Goal: Entertainment & Leisure: Browse casually

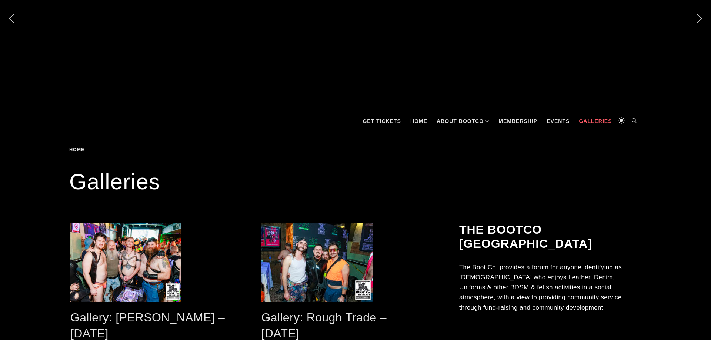
scroll to position [151, 0]
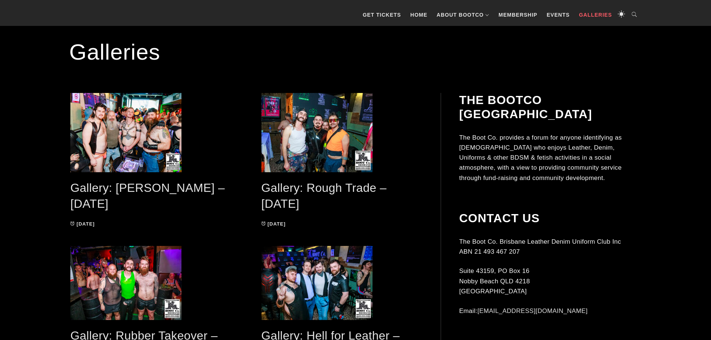
click at [156, 188] on link "Gallery: [PERSON_NAME] – [DATE]" at bounding box center [147, 195] width 154 height 29
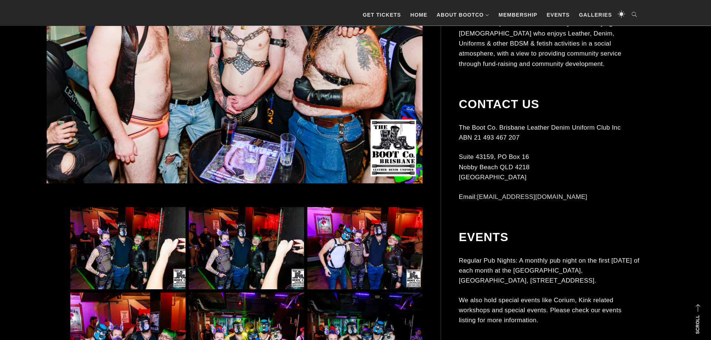
scroll to position [378, 0]
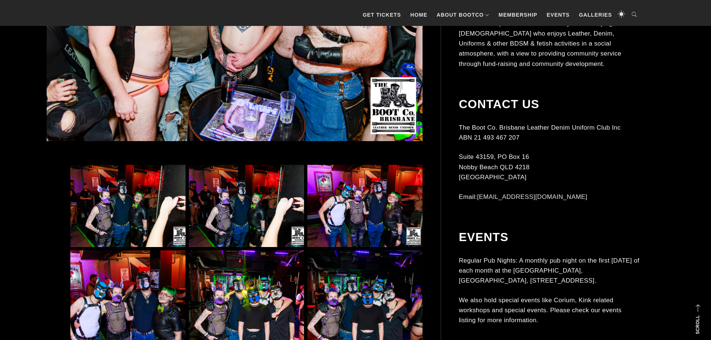
click at [163, 197] on img at bounding box center [127, 206] width 115 height 83
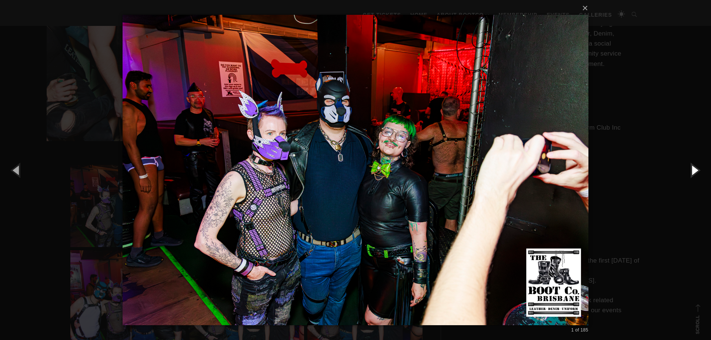
click at [696, 174] on button "button" at bounding box center [694, 170] width 33 height 41
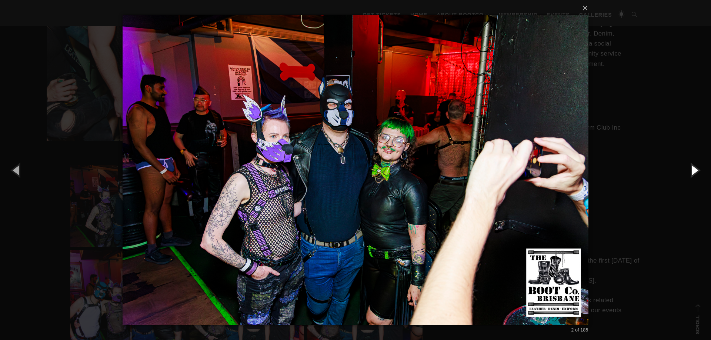
click at [692, 172] on button "button" at bounding box center [694, 170] width 33 height 41
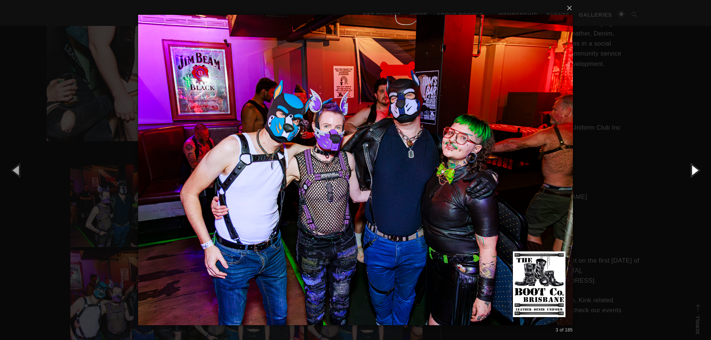
click at [692, 172] on button "button" at bounding box center [694, 170] width 33 height 41
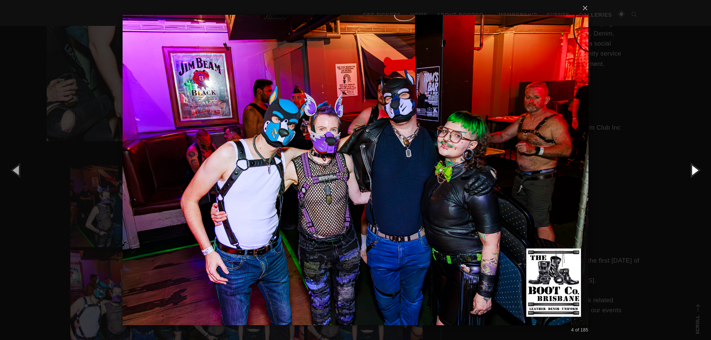
click at [692, 172] on button "button" at bounding box center [694, 170] width 33 height 41
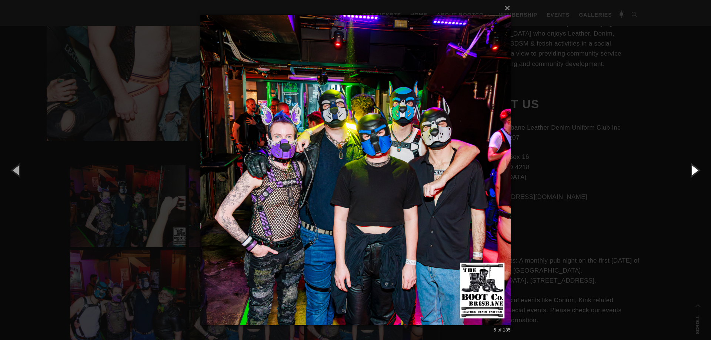
click at [692, 172] on button "button" at bounding box center [694, 170] width 33 height 41
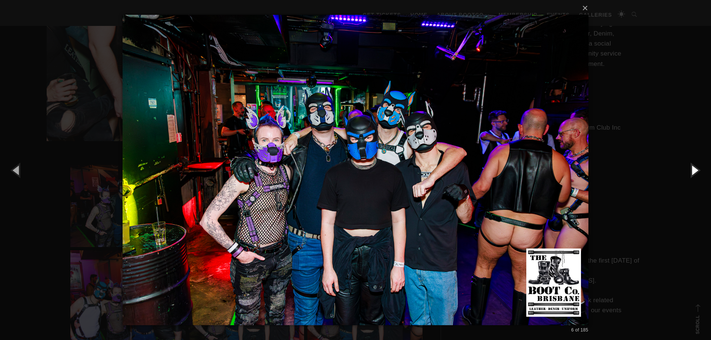
click at [692, 172] on button "button" at bounding box center [694, 170] width 33 height 41
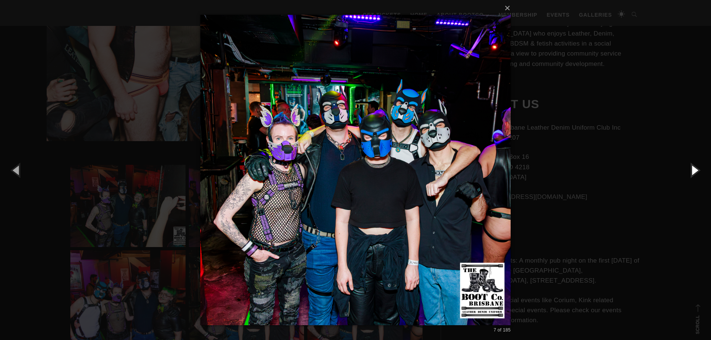
click at [692, 172] on button "button" at bounding box center [694, 170] width 33 height 41
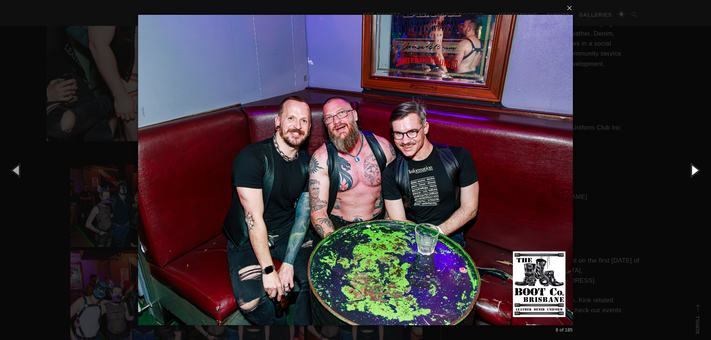
click at [692, 172] on button "button" at bounding box center [694, 170] width 33 height 41
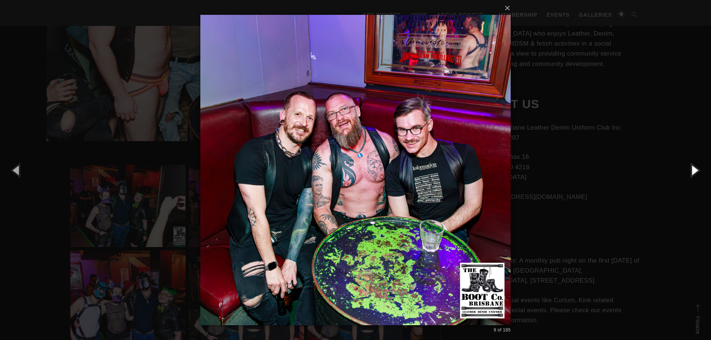
click at [692, 172] on button "button" at bounding box center [694, 170] width 33 height 41
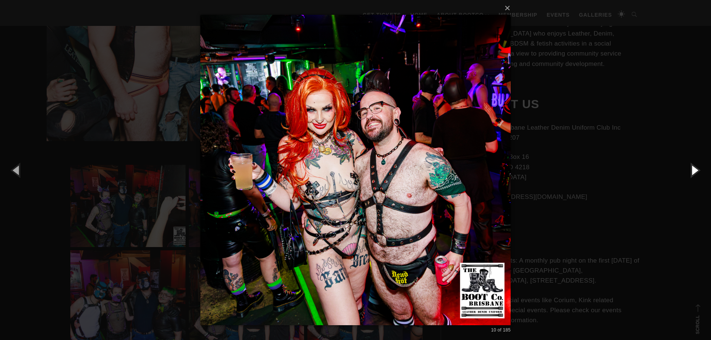
click at [692, 172] on button "button" at bounding box center [694, 170] width 33 height 41
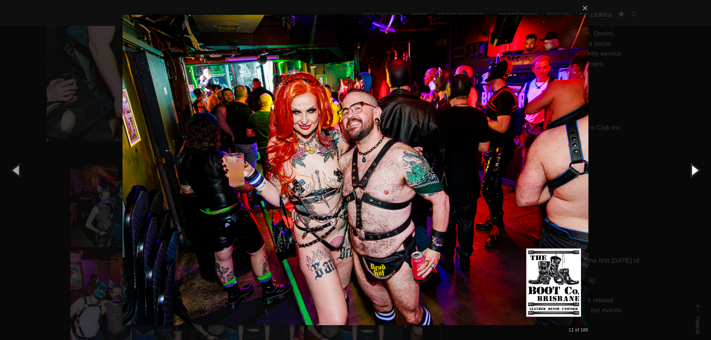
click at [692, 172] on button "button" at bounding box center [694, 170] width 33 height 41
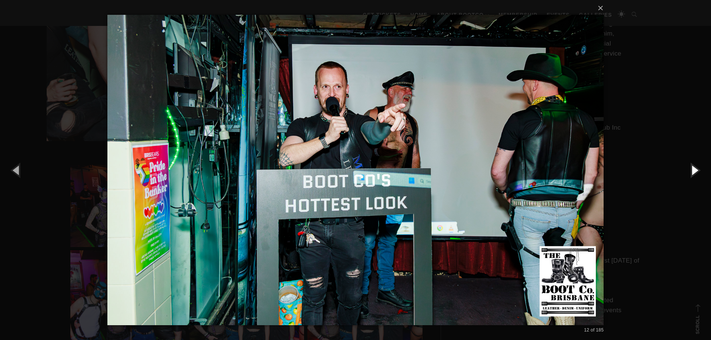
click at [692, 172] on button "button" at bounding box center [694, 170] width 33 height 41
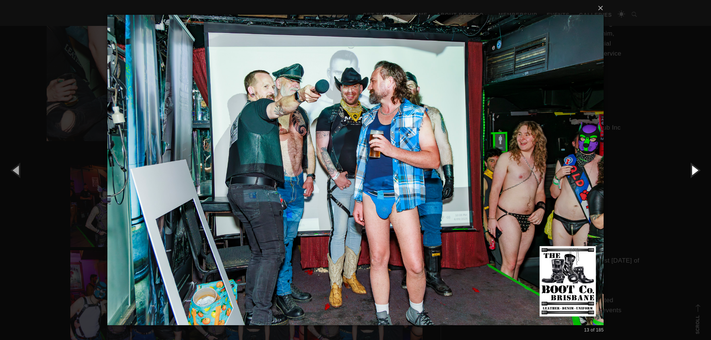
click at [692, 172] on button "button" at bounding box center [694, 170] width 33 height 41
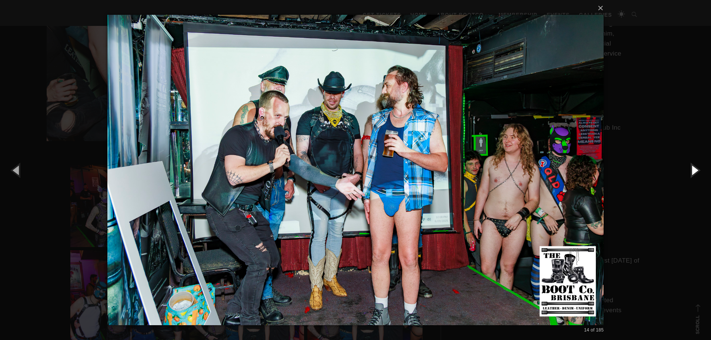
click at [692, 172] on button "button" at bounding box center [694, 170] width 33 height 41
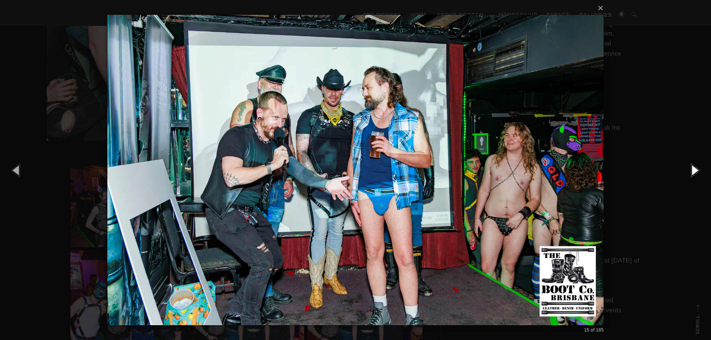
click at [692, 172] on button "button" at bounding box center [694, 170] width 33 height 41
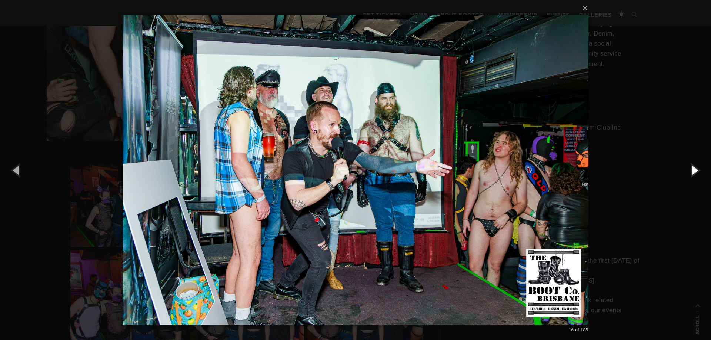
click at [692, 172] on button "button" at bounding box center [694, 170] width 33 height 41
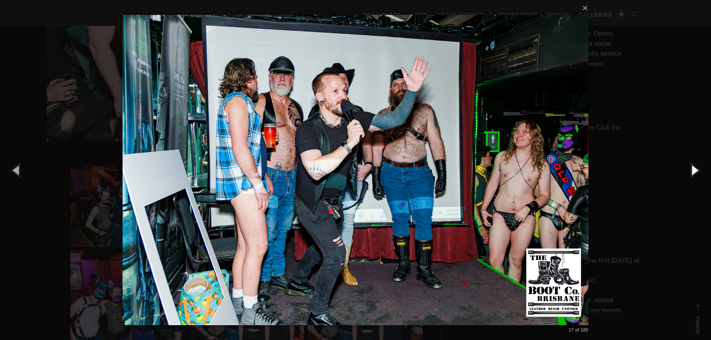
click at [692, 172] on button "button" at bounding box center [694, 170] width 33 height 41
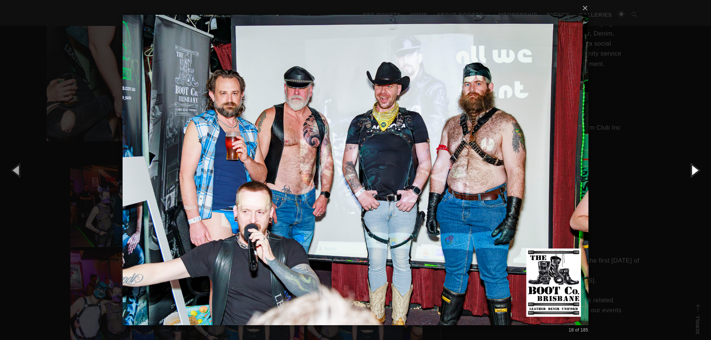
click at [692, 172] on button "button" at bounding box center [694, 170] width 33 height 41
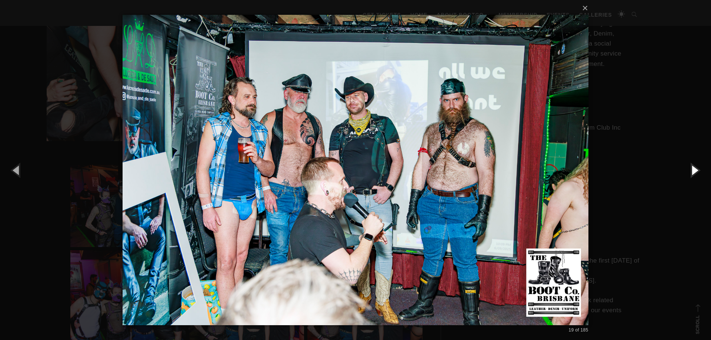
click at [692, 172] on button "button" at bounding box center [694, 170] width 33 height 41
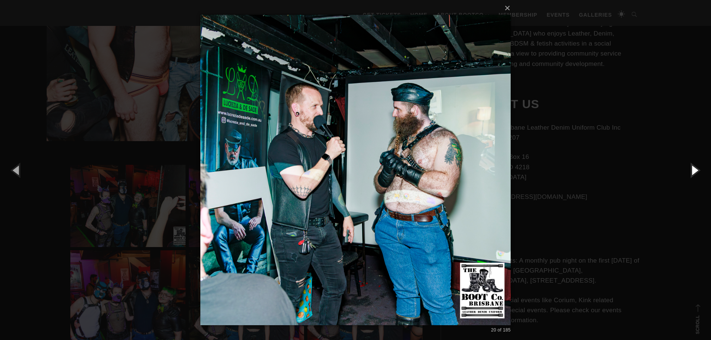
click at [692, 172] on button "button" at bounding box center [694, 170] width 33 height 41
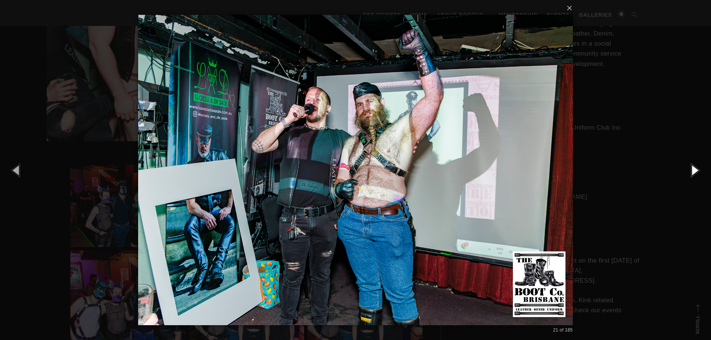
click at [692, 172] on button "button" at bounding box center [694, 170] width 33 height 41
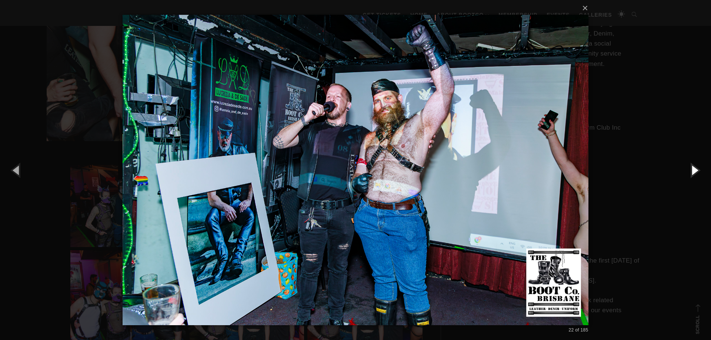
click at [692, 172] on button "button" at bounding box center [694, 170] width 33 height 41
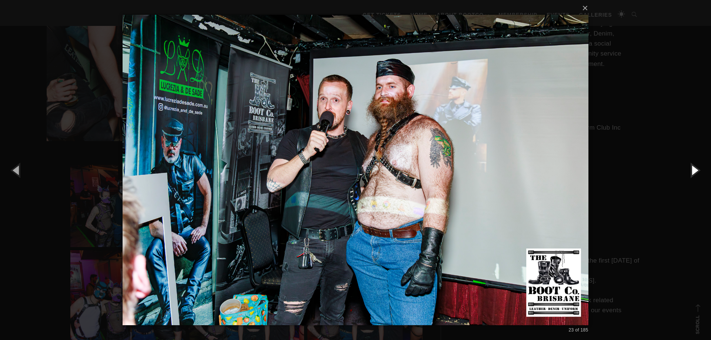
click at [692, 172] on button "button" at bounding box center [694, 170] width 33 height 41
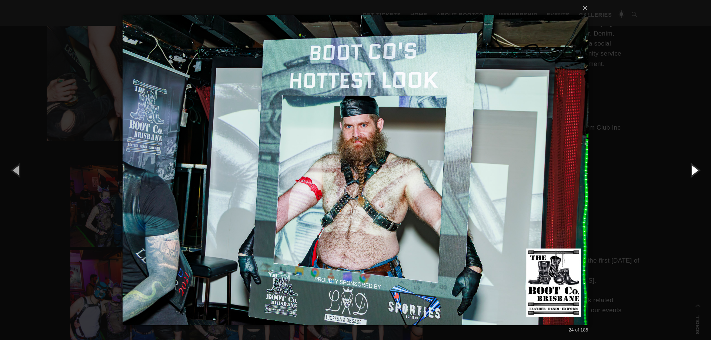
click at [692, 172] on button "button" at bounding box center [694, 170] width 33 height 41
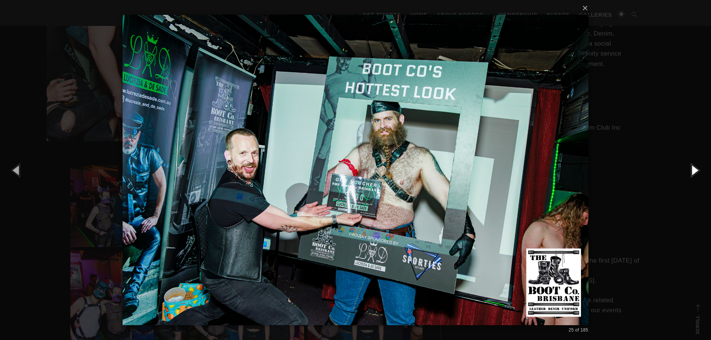
click at [692, 172] on button "button" at bounding box center [694, 170] width 33 height 41
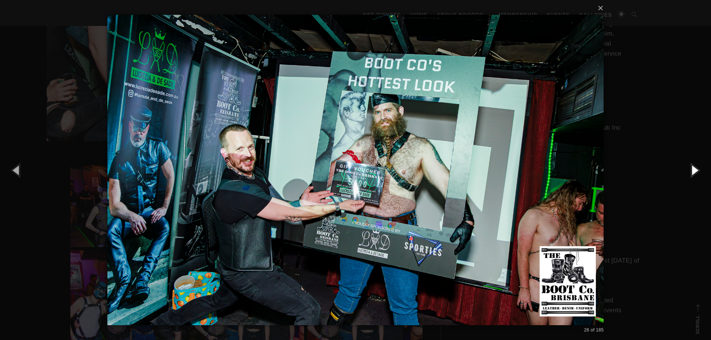
click at [692, 172] on button "button" at bounding box center [694, 170] width 33 height 41
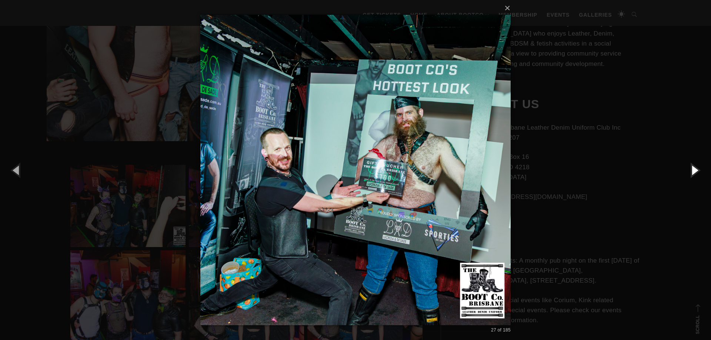
click at [692, 172] on button "button" at bounding box center [694, 170] width 33 height 41
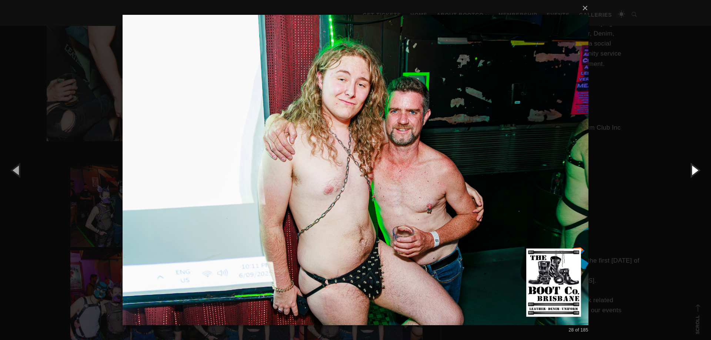
click at [692, 172] on button "button" at bounding box center [694, 170] width 33 height 41
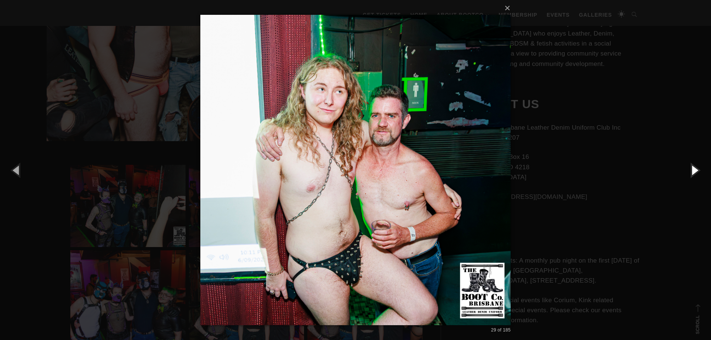
click at [692, 172] on button "button" at bounding box center [694, 170] width 33 height 41
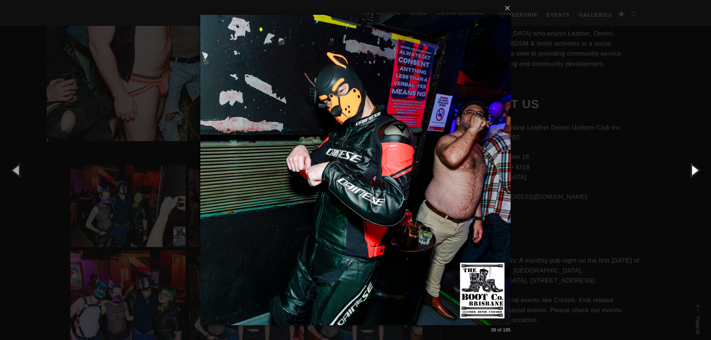
click at [692, 172] on button "button" at bounding box center [694, 170] width 33 height 41
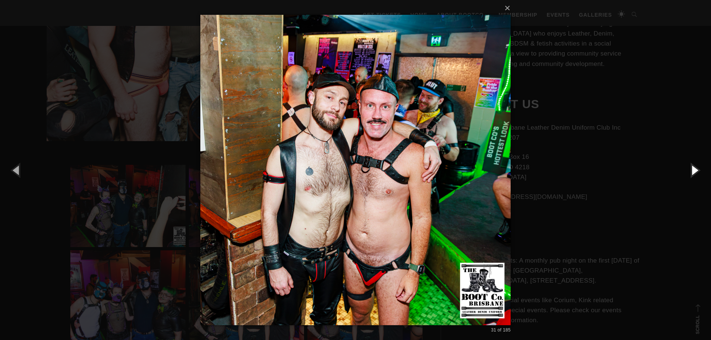
click at [692, 172] on button "button" at bounding box center [694, 170] width 33 height 41
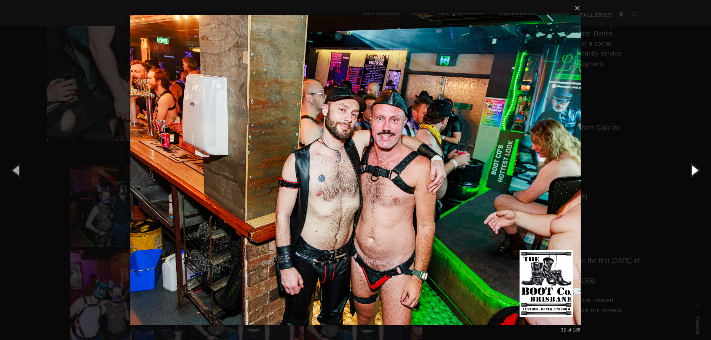
click at [692, 172] on button "button" at bounding box center [694, 170] width 33 height 41
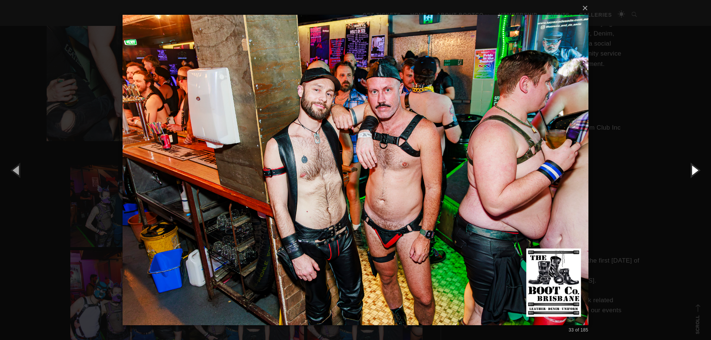
click at [692, 172] on button "button" at bounding box center [694, 170] width 33 height 41
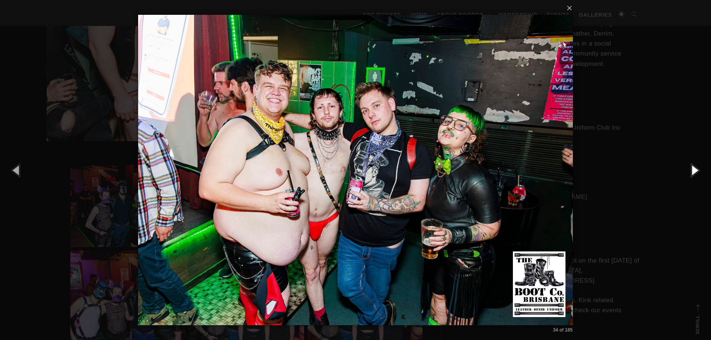
click at [692, 172] on button "button" at bounding box center [694, 170] width 33 height 41
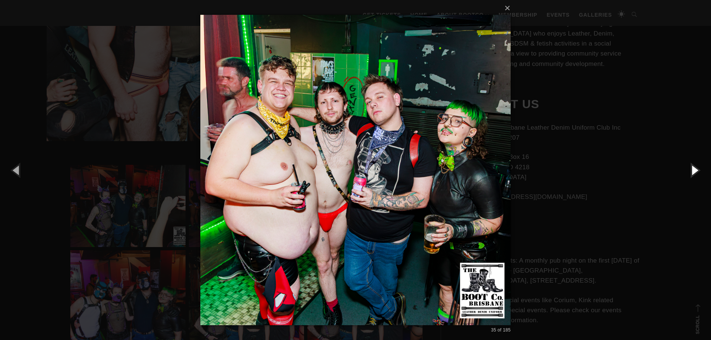
click at [692, 172] on button "button" at bounding box center [694, 170] width 33 height 41
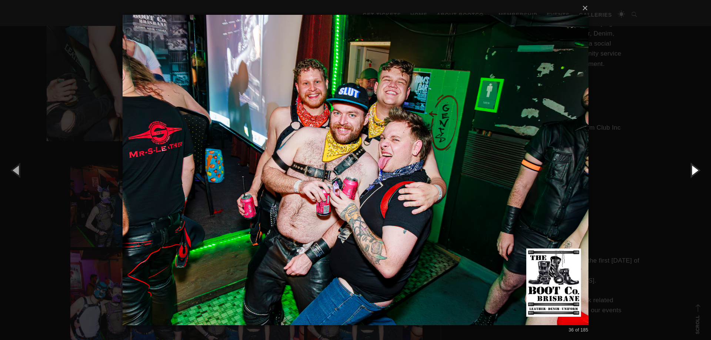
click at [692, 172] on button "button" at bounding box center [694, 170] width 33 height 41
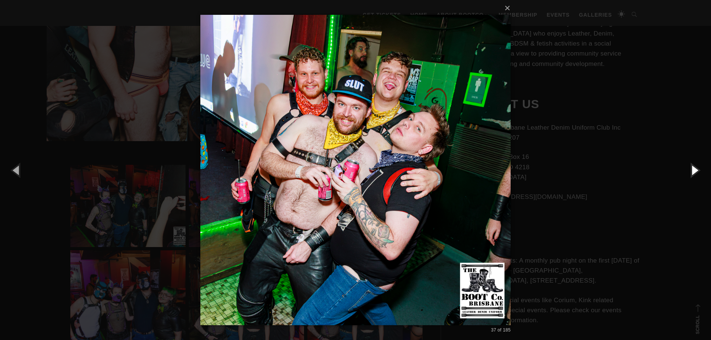
click at [692, 172] on button "button" at bounding box center [694, 170] width 33 height 41
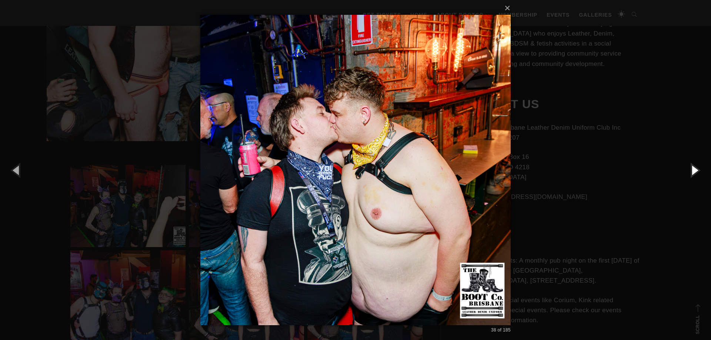
click at [692, 172] on button "button" at bounding box center [694, 170] width 33 height 41
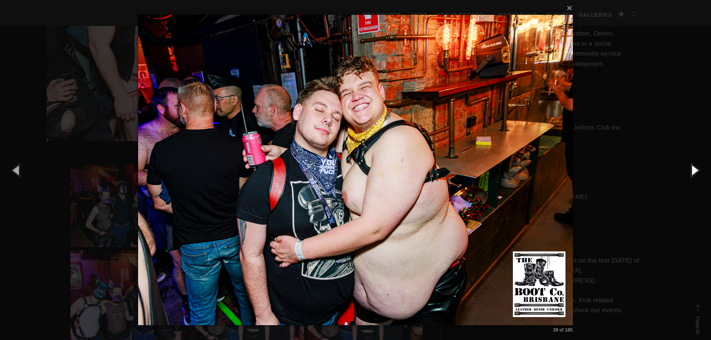
click at [692, 172] on button "button" at bounding box center [694, 170] width 33 height 41
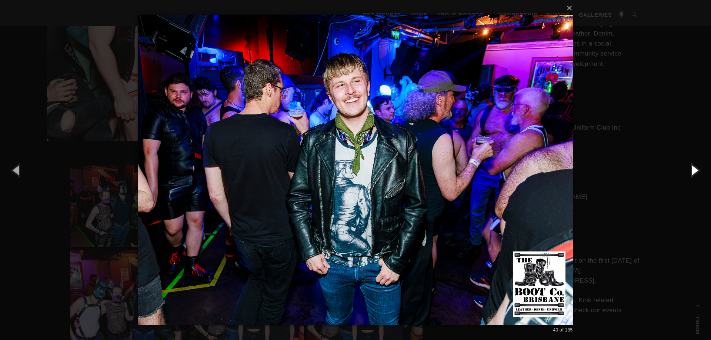
click at [692, 172] on button "button" at bounding box center [694, 170] width 33 height 41
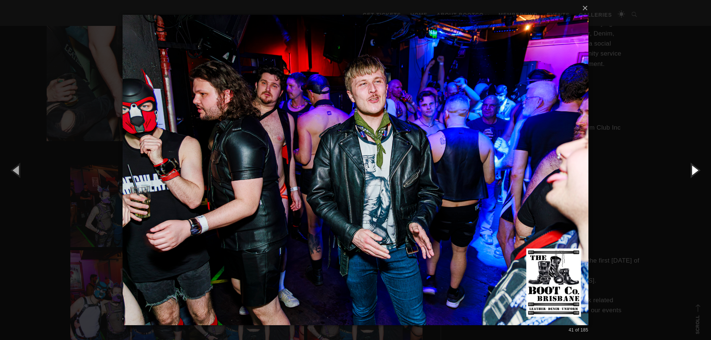
click at [692, 172] on button "button" at bounding box center [694, 170] width 33 height 41
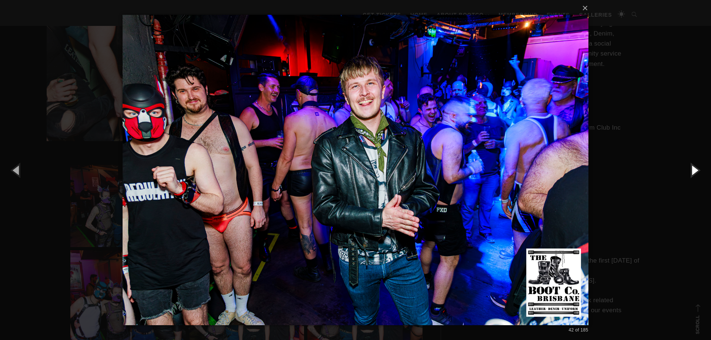
click at [692, 172] on button "button" at bounding box center [694, 170] width 33 height 41
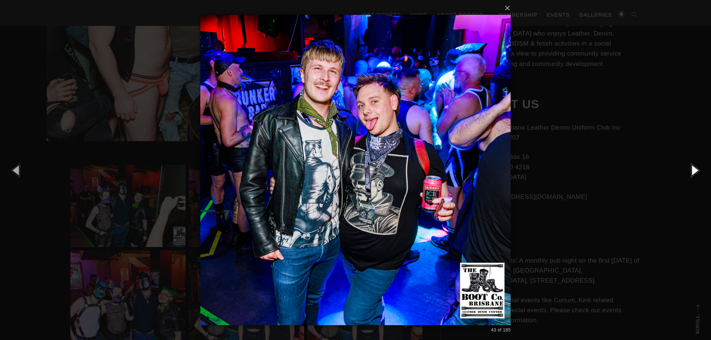
click at [692, 172] on button "button" at bounding box center [694, 170] width 33 height 41
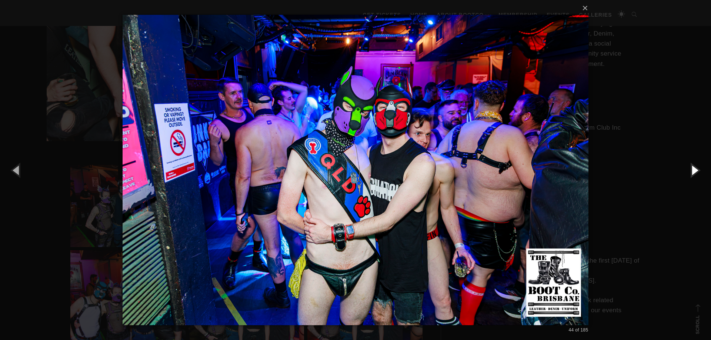
click at [692, 172] on button "button" at bounding box center [694, 170] width 33 height 41
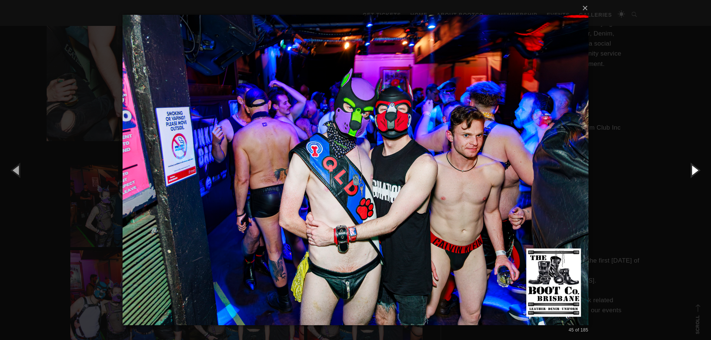
click at [692, 172] on button "button" at bounding box center [694, 170] width 33 height 41
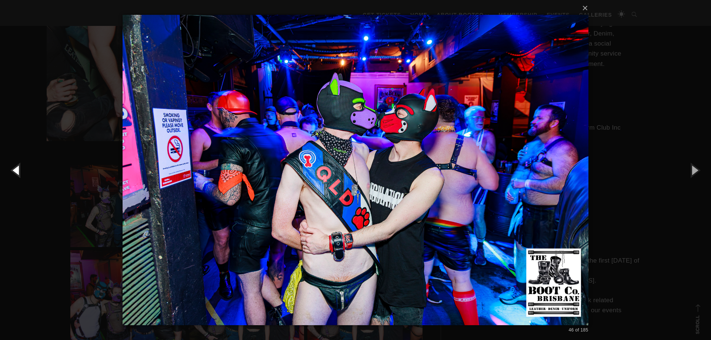
click at [20, 169] on button "button" at bounding box center [16, 170] width 33 height 41
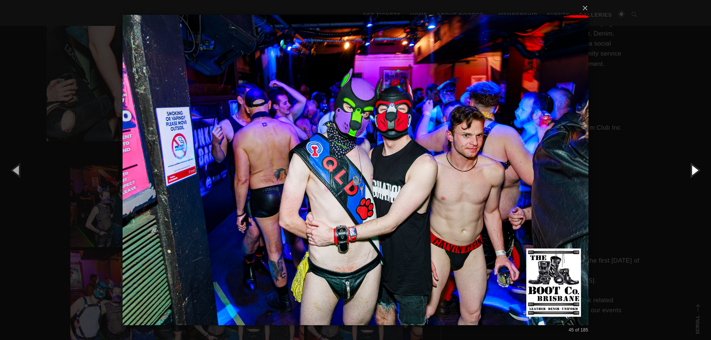
click at [691, 170] on button "button" at bounding box center [694, 170] width 33 height 41
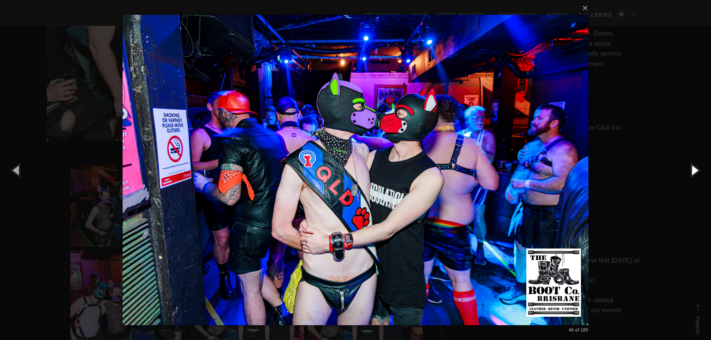
click at [691, 170] on button "button" at bounding box center [694, 170] width 33 height 41
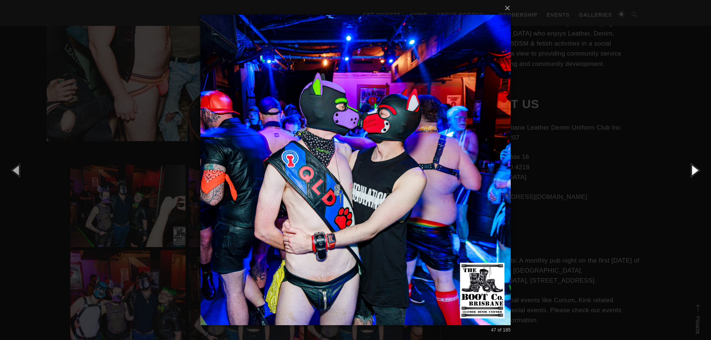
click at [691, 170] on button "button" at bounding box center [694, 170] width 33 height 41
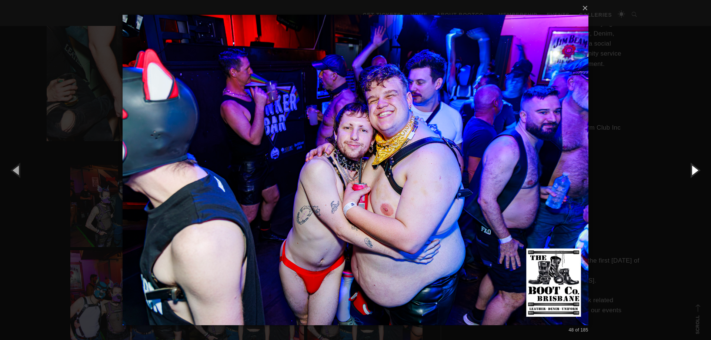
click at [691, 170] on button "button" at bounding box center [694, 170] width 33 height 41
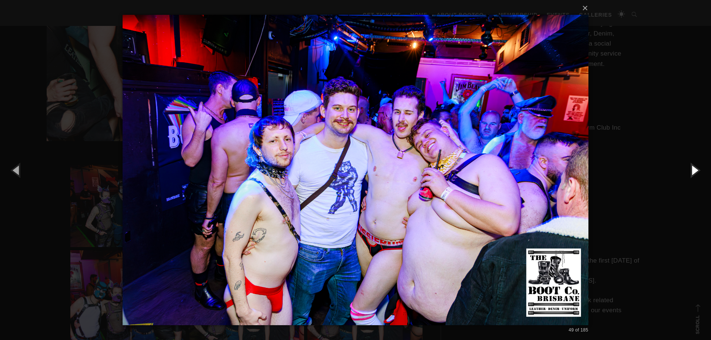
click at [691, 170] on button "button" at bounding box center [694, 170] width 33 height 41
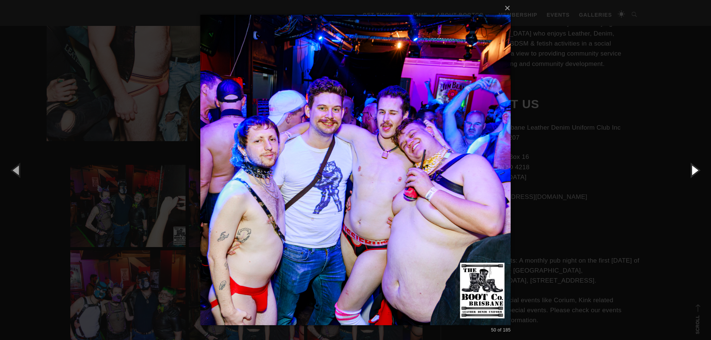
click at [691, 170] on button "button" at bounding box center [694, 170] width 33 height 41
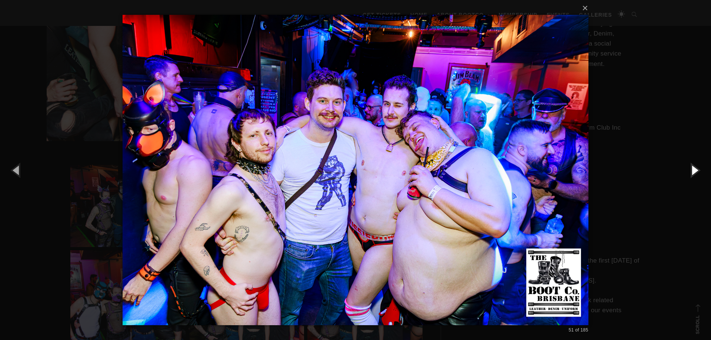
click at [691, 170] on button "button" at bounding box center [694, 170] width 33 height 41
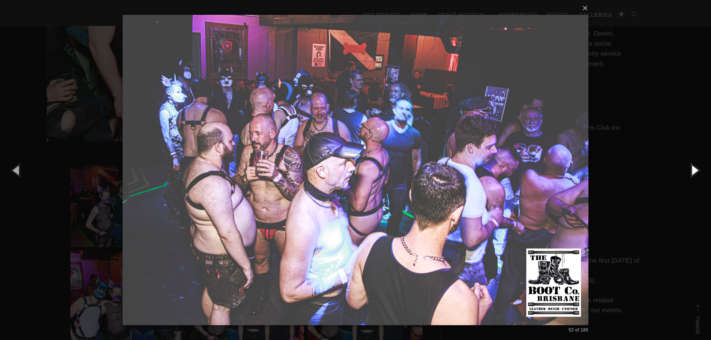
click at [691, 170] on button "button" at bounding box center [694, 170] width 33 height 41
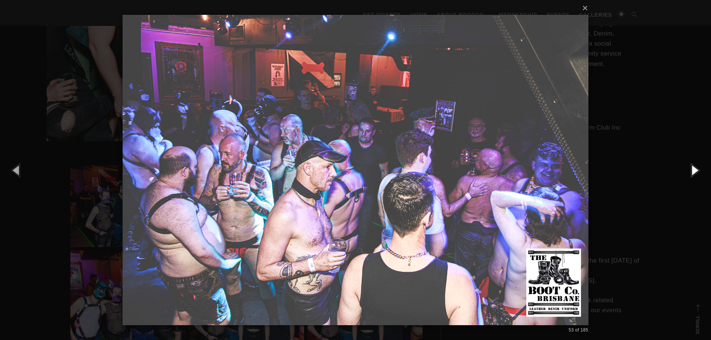
click at [691, 170] on button "button" at bounding box center [694, 170] width 33 height 41
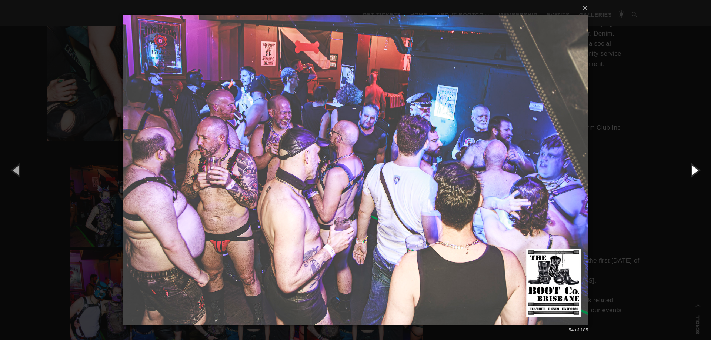
click at [691, 170] on button "button" at bounding box center [694, 170] width 33 height 41
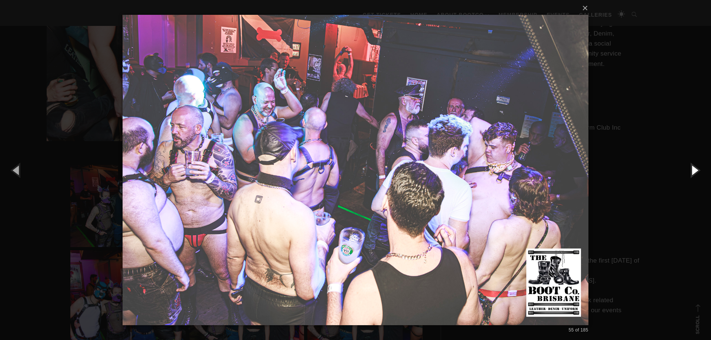
click at [691, 170] on button "button" at bounding box center [694, 170] width 33 height 41
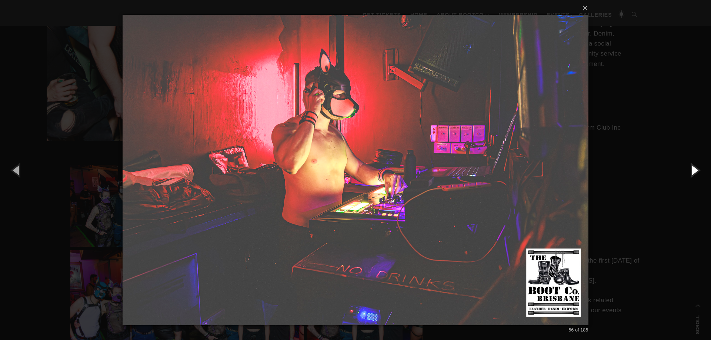
click at [691, 170] on button "button" at bounding box center [694, 170] width 33 height 41
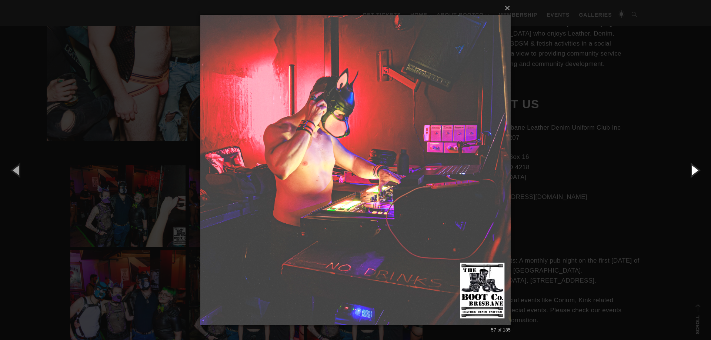
click at [691, 170] on button "button" at bounding box center [694, 170] width 33 height 41
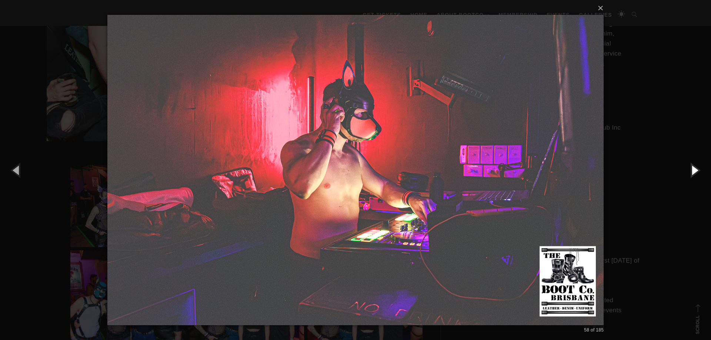
click at [691, 170] on button "button" at bounding box center [694, 170] width 33 height 41
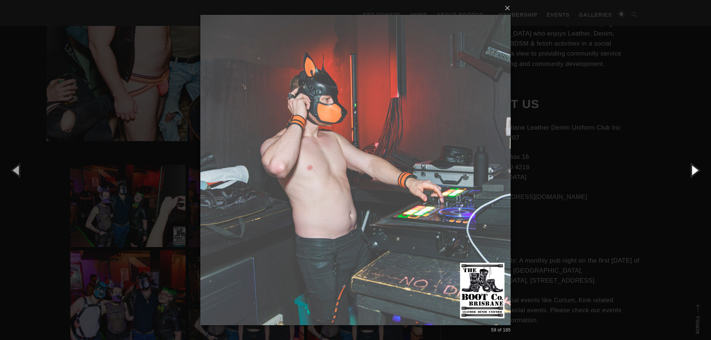
click at [691, 170] on button "button" at bounding box center [694, 170] width 33 height 41
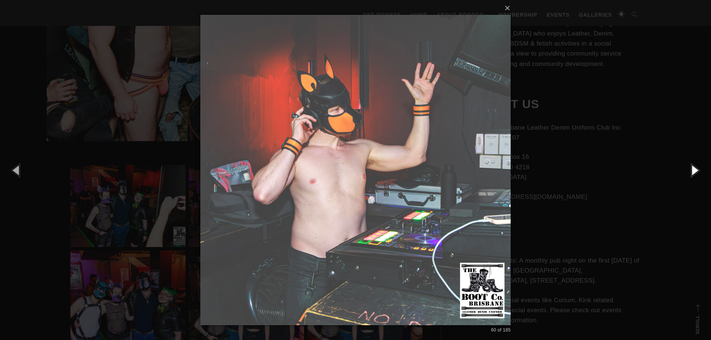
click at [691, 170] on button "button" at bounding box center [694, 170] width 33 height 41
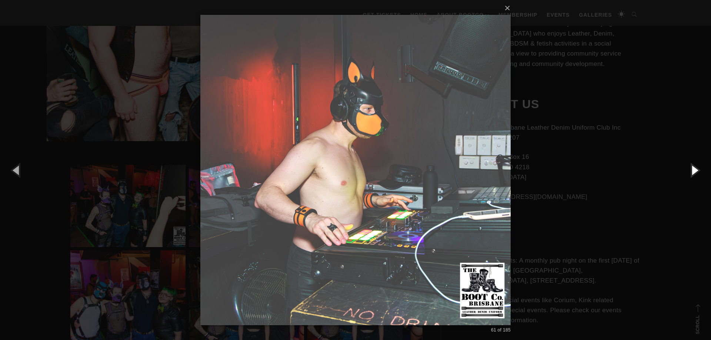
click at [691, 170] on button "button" at bounding box center [694, 170] width 33 height 41
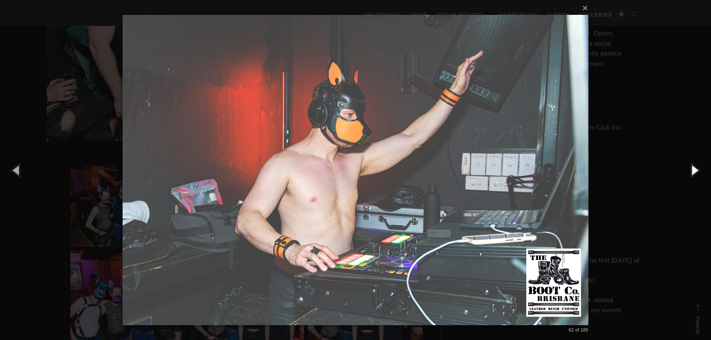
click at [691, 170] on button "button" at bounding box center [694, 170] width 33 height 41
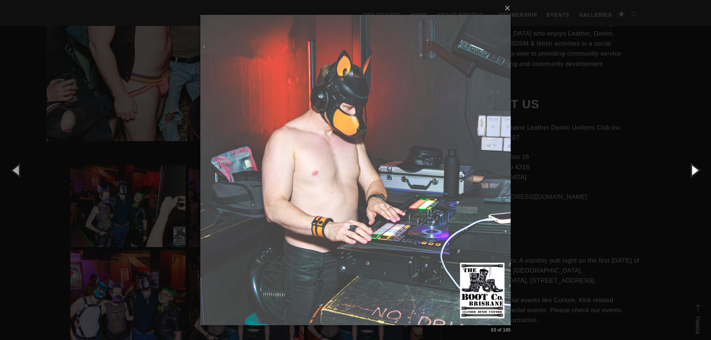
click at [691, 170] on button "button" at bounding box center [694, 170] width 33 height 41
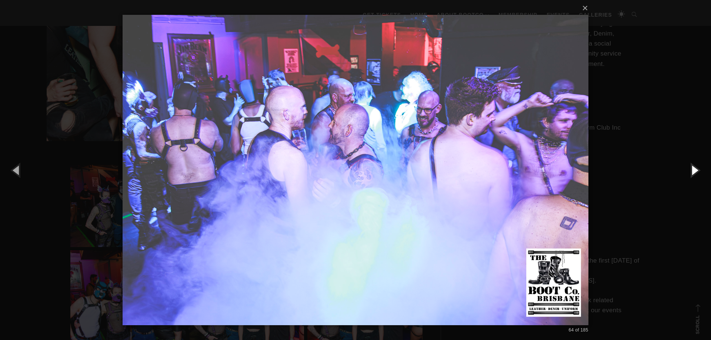
click at [691, 170] on button "button" at bounding box center [694, 170] width 33 height 41
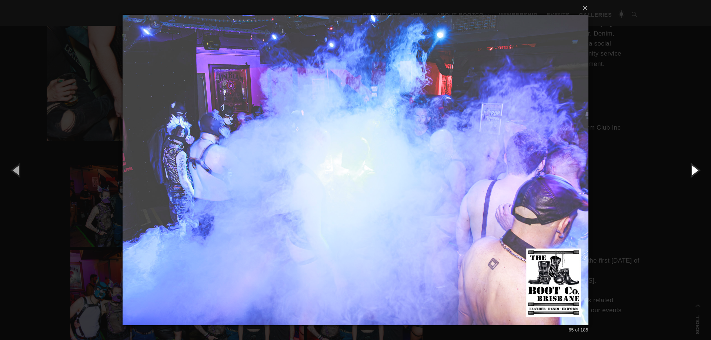
click at [691, 170] on button "button" at bounding box center [694, 170] width 33 height 41
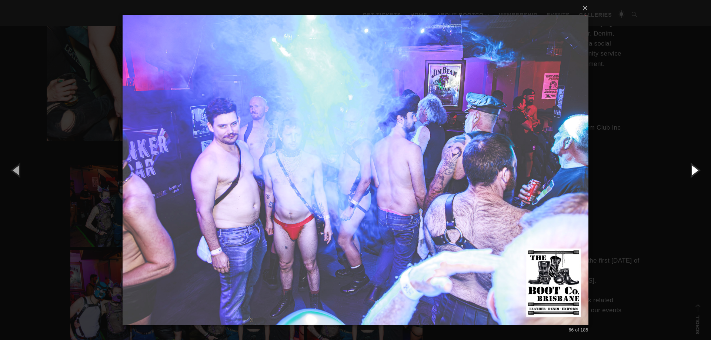
click at [691, 170] on button "button" at bounding box center [694, 170] width 33 height 41
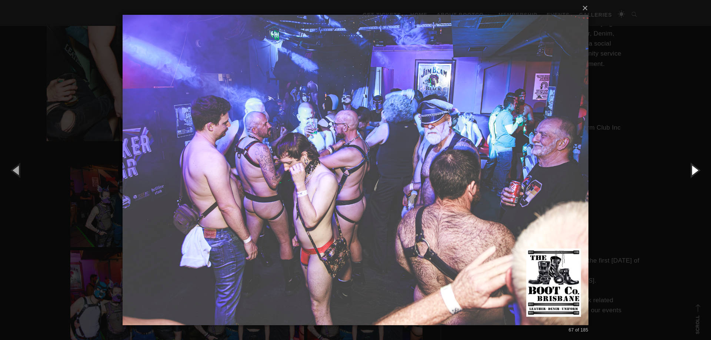
click at [691, 170] on button "button" at bounding box center [694, 170] width 33 height 41
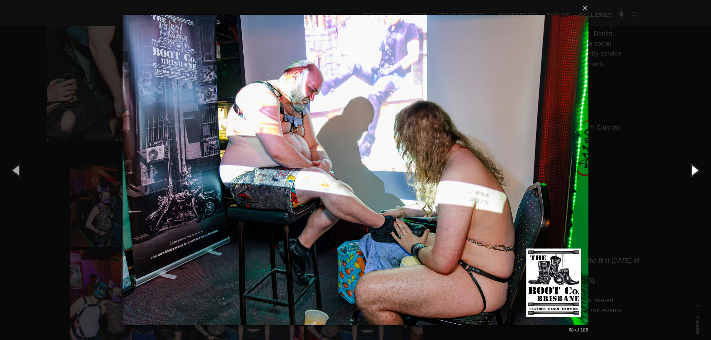
click at [691, 170] on button "button" at bounding box center [694, 170] width 33 height 41
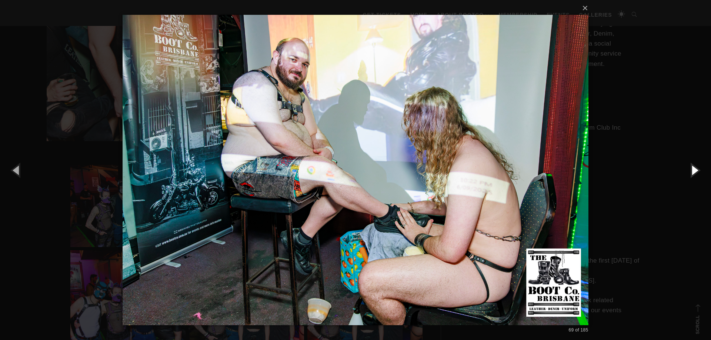
click at [691, 170] on button "button" at bounding box center [694, 170] width 33 height 41
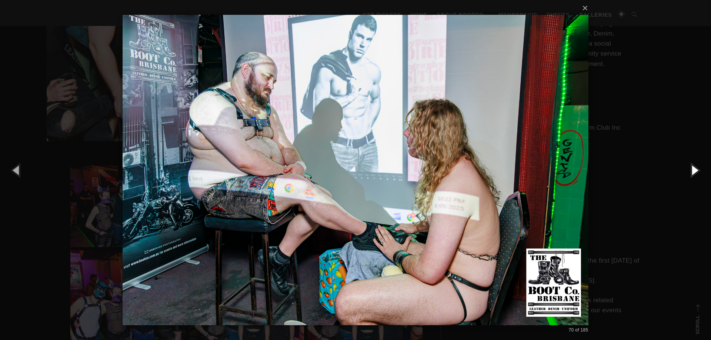
click at [691, 170] on button "button" at bounding box center [694, 170] width 33 height 41
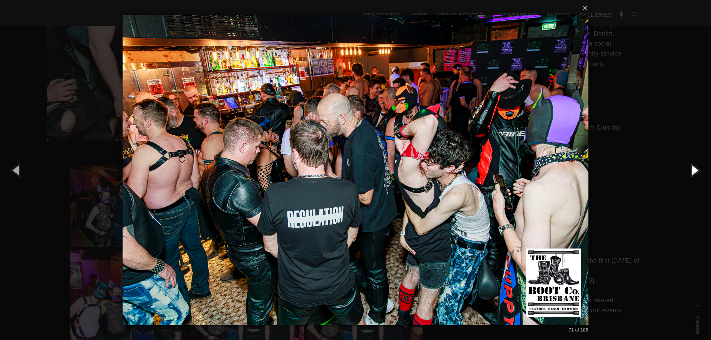
click at [691, 170] on button "button" at bounding box center [694, 170] width 33 height 41
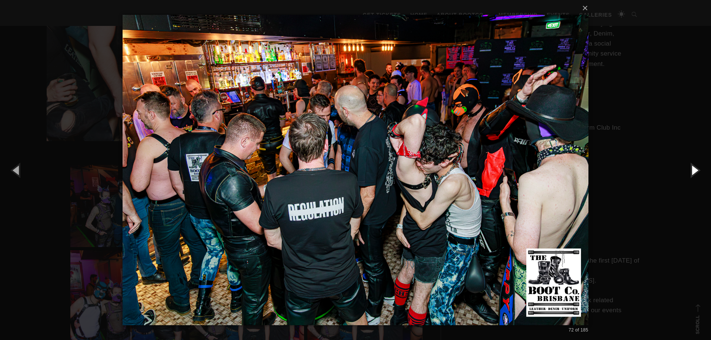
click at [691, 170] on button "button" at bounding box center [694, 170] width 33 height 41
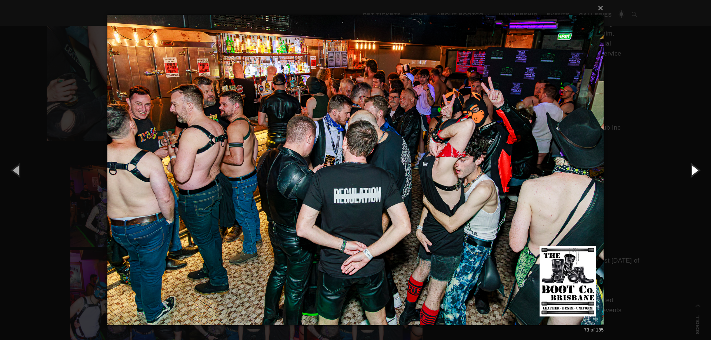
click at [691, 170] on button "button" at bounding box center [694, 170] width 33 height 41
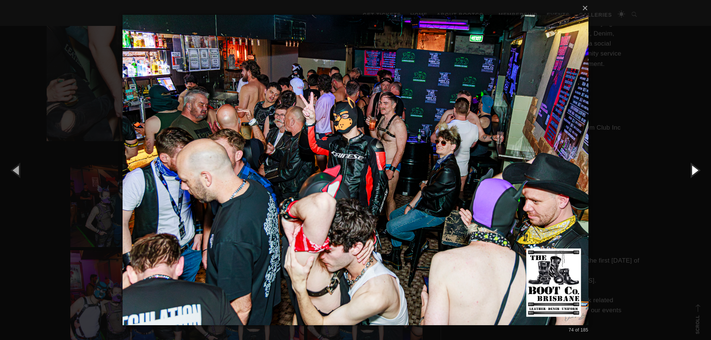
click at [691, 170] on button "button" at bounding box center [694, 170] width 33 height 41
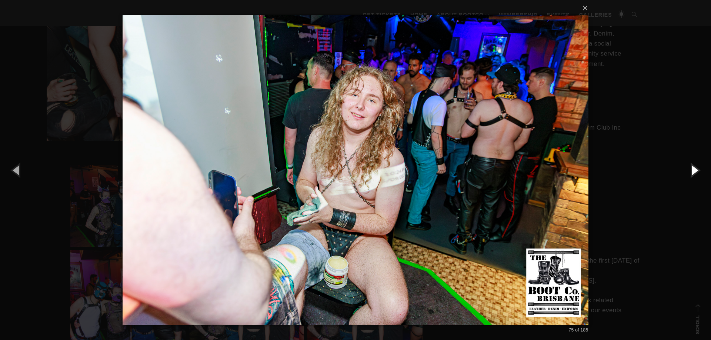
click at [691, 170] on button "button" at bounding box center [694, 170] width 33 height 41
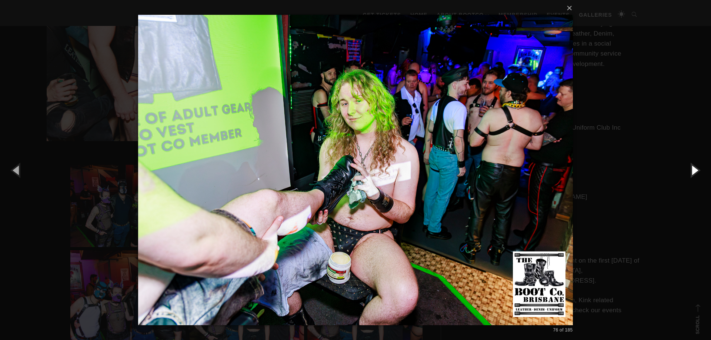
click at [691, 170] on button "button" at bounding box center [694, 170] width 33 height 41
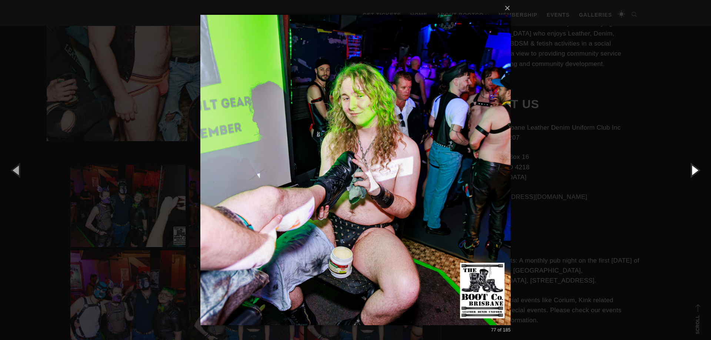
click at [691, 170] on button "button" at bounding box center [694, 170] width 33 height 41
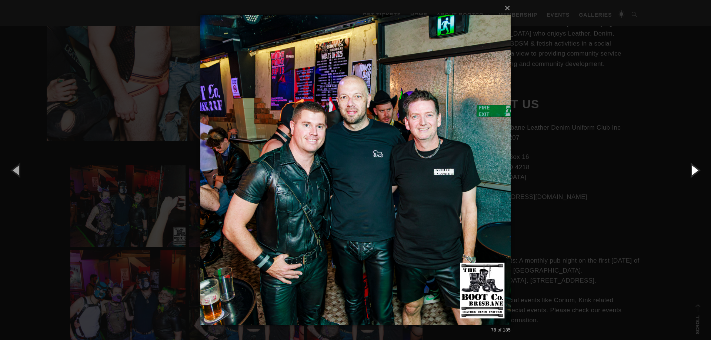
click at [691, 170] on button "button" at bounding box center [694, 170] width 33 height 41
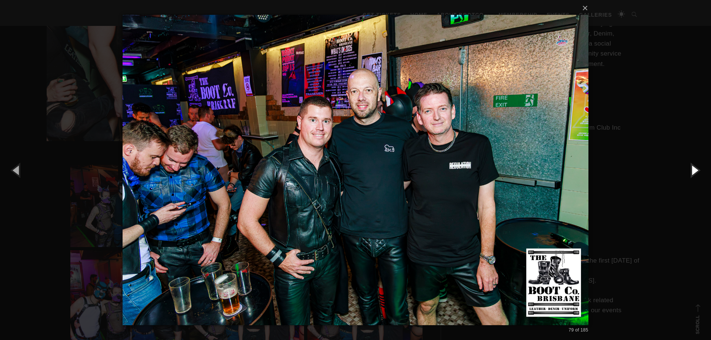
click at [691, 170] on button "button" at bounding box center [694, 170] width 33 height 41
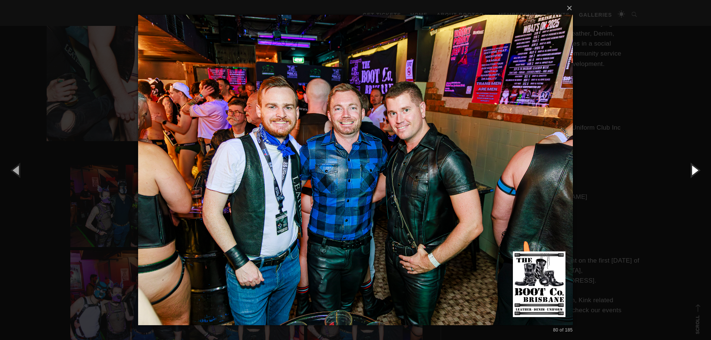
click at [691, 170] on button "button" at bounding box center [694, 170] width 33 height 41
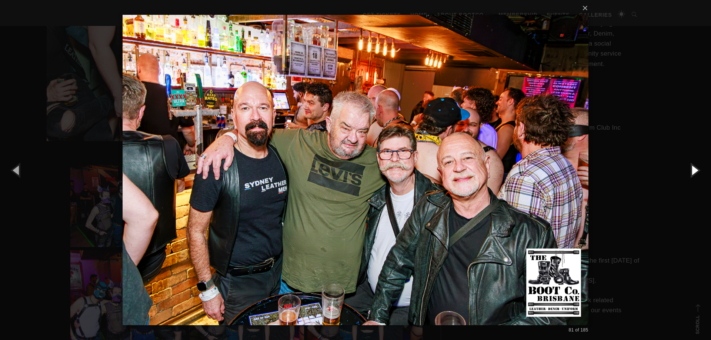
click at [691, 170] on button "button" at bounding box center [694, 170] width 33 height 41
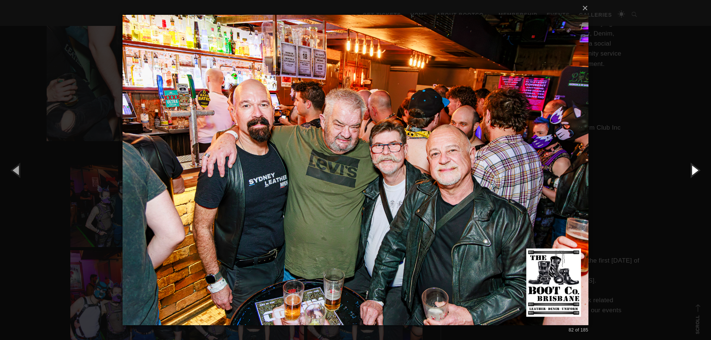
click at [691, 170] on button "button" at bounding box center [694, 170] width 33 height 41
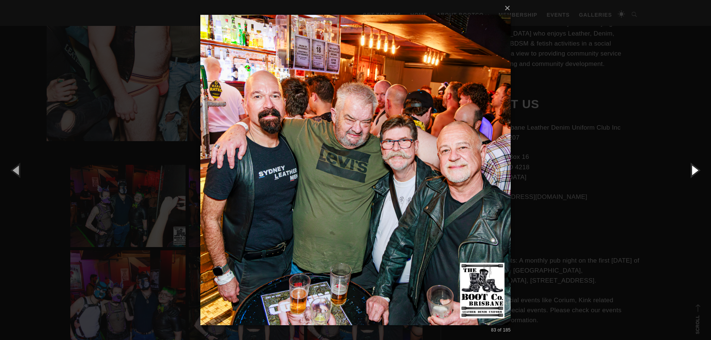
click at [691, 170] on button "button" at bounding box center [694, 170] width 33 height 41
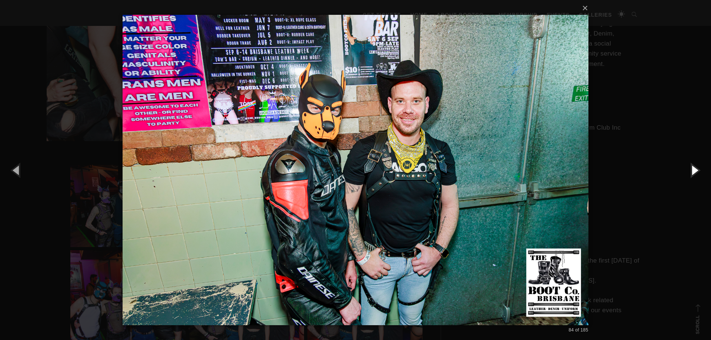
click at [691, 170] on button "button" at bounding box center [694, 170] width 33 height 41
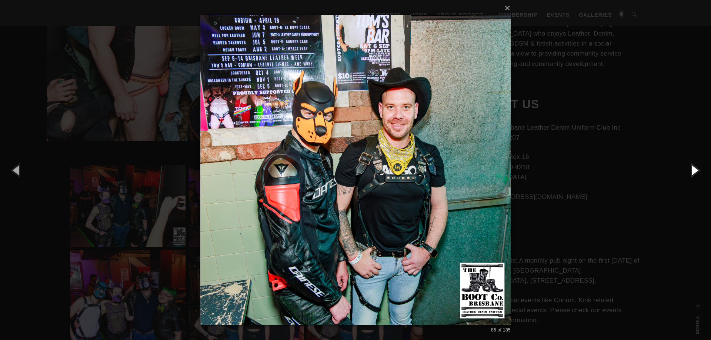
click at [691, 170] on button "button" at bounding box center [694, 170] width 33 height 41
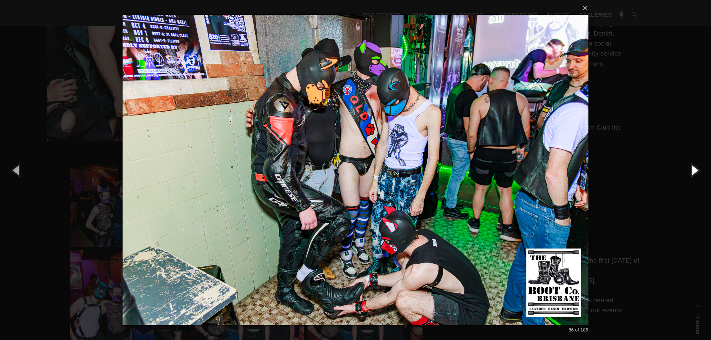
click at [691, 170] on button "button" at bounding box center [694, 170] width 33 height 41
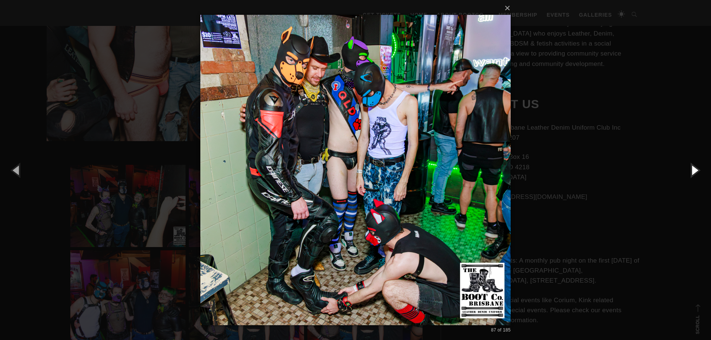
click at [691, 170] on button "button" at bounding box center [694, 170] width 33 height 41
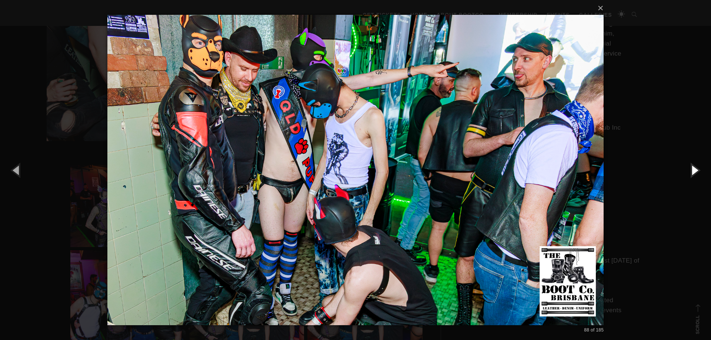
click at [691, 170] on button "button" at bounding box center [694, 170] width 33 height 41
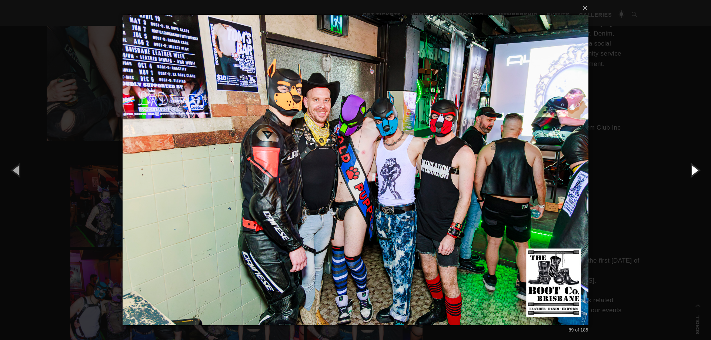
click at [691, 170] on button "button" at bounding box center [694, 170] width 33 height 41
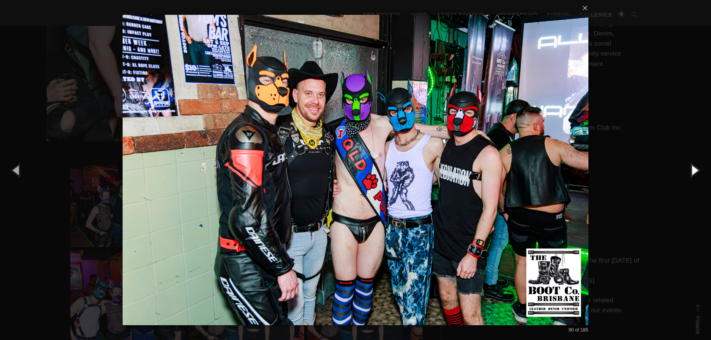
click at [691, 170] on button "button" at bounding box center [694, 170] width 33 height 41
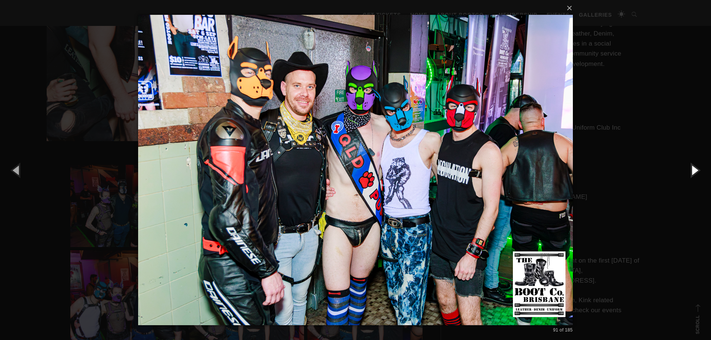
click at [691, 170] on button "button" at bounding box center [694, 170] width 33 height 41
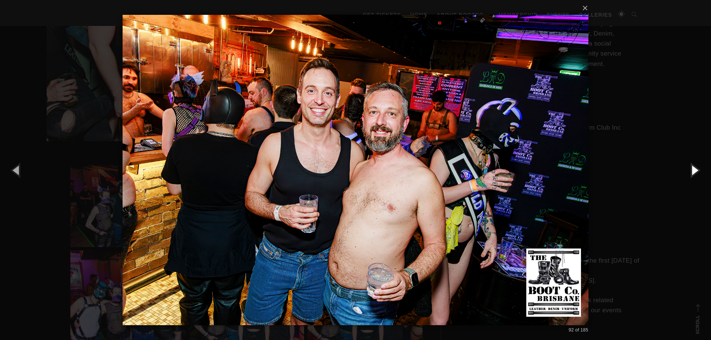
click at [691, 170] on button "button" at bounding box center [694, 170] width 33 height 41
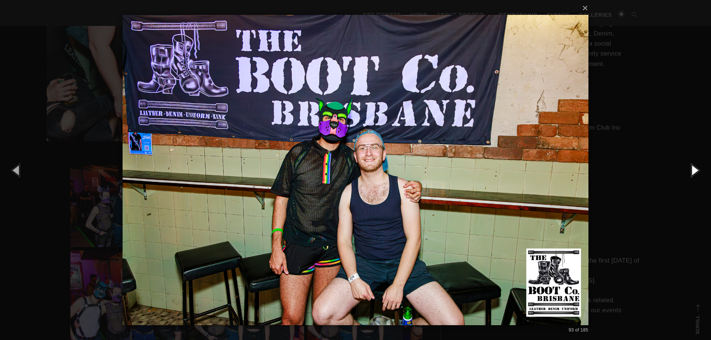
click at [691, 170] on button "button" at bounding box center [694, 170] width 33 height 41
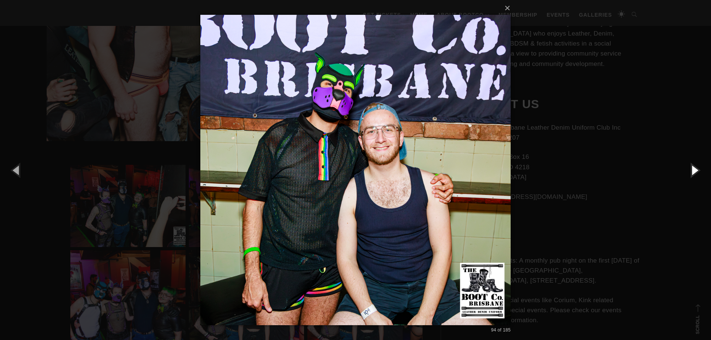
click at [691, 170] on button "button" at bounding box center [694, 170] width 33 height 41
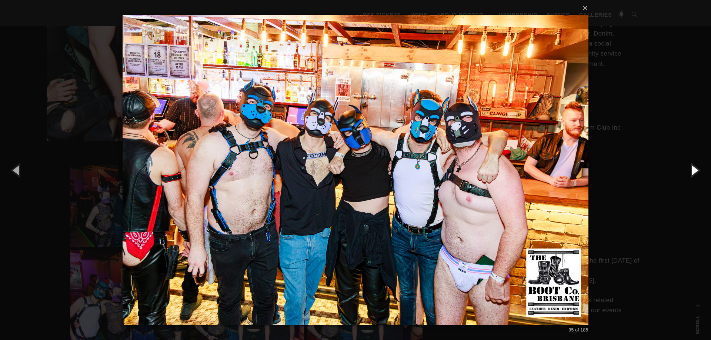
click at [691, 170] on button "button" at bounding box center [694, 170] width 33 height 41
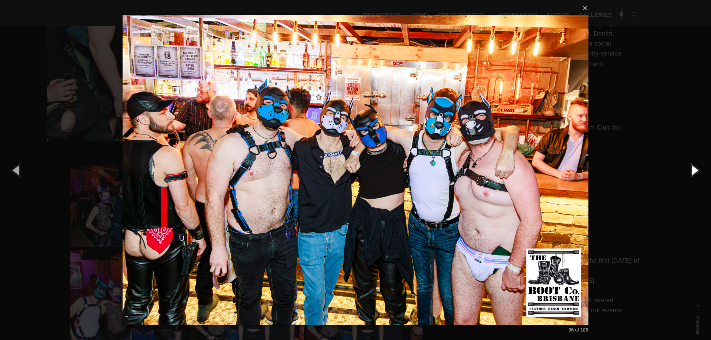
click at [691, 170] on button "button" at bounding box center [694, 170] width 33 height 41
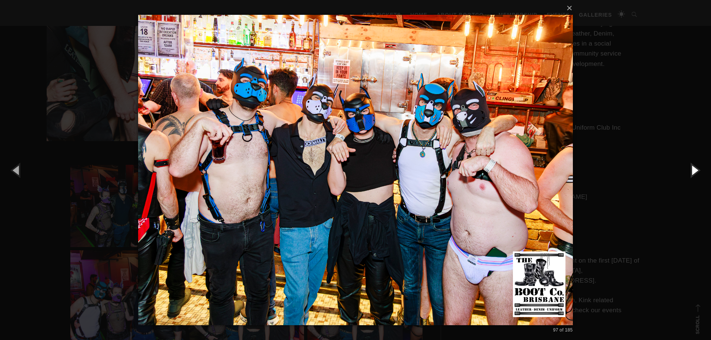
click at [691, 170] on button "button" at bounding box center [694, 170] width 33 height 41
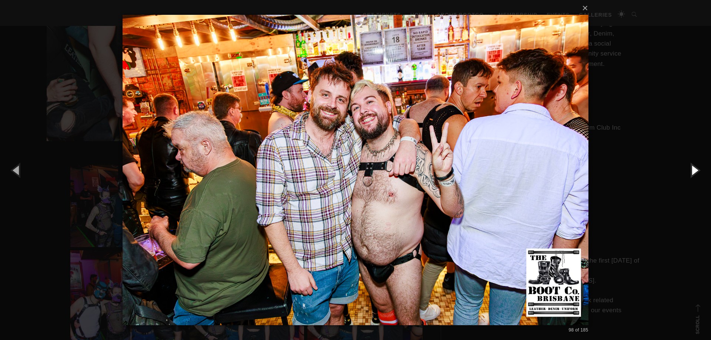
click at [691, 170] on button "button" at bounding box center [694, 170] width 33 height 41
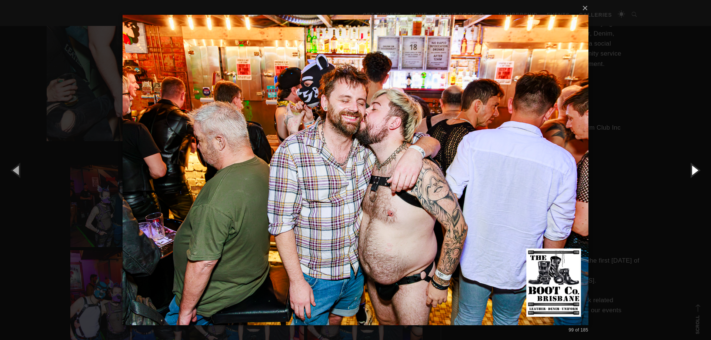
click at [691, 170] on button "button" at bounding box center [694, 170] width 33 height 41
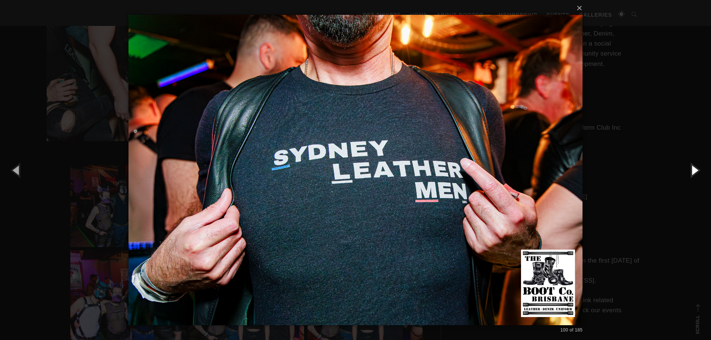
click at [691, 170] on button "button" at bounding box center [694, 170] width 33 height 41
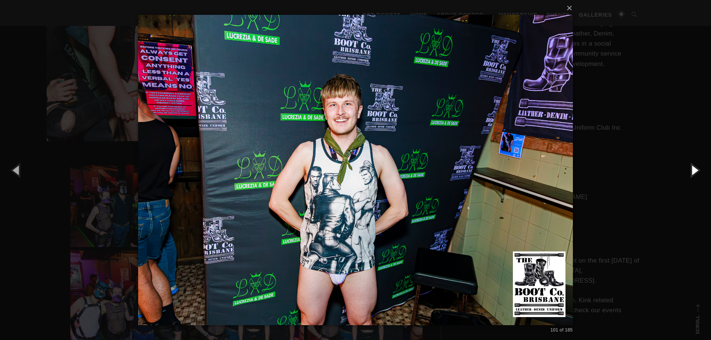
click at [691, 170] on button "button" at bounding box center [694, 170] width 33 height 41
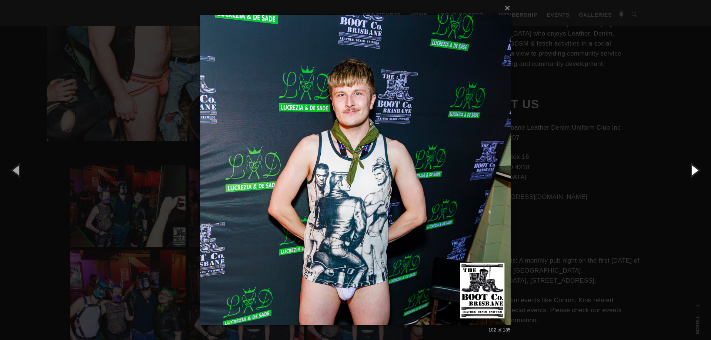
click at [691, 170] on button "button" at bounding box center [694, 170] width 33 height 41
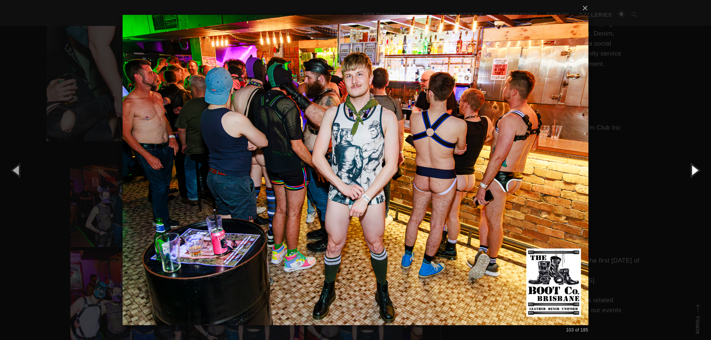
click at [691, 170] on button "button" at bounding box center [694, 170] width 33 height 41
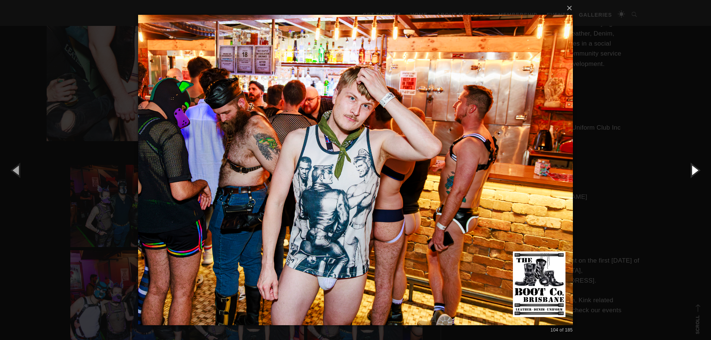
click at [691, 170] on button "button" at bounding box center [694, 170] width 33 height 41
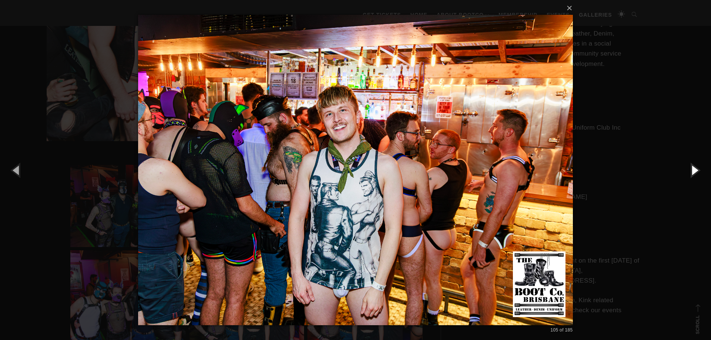
click at [691, 170] on button "button" at bounding box center [694, 170] width 33 height 41
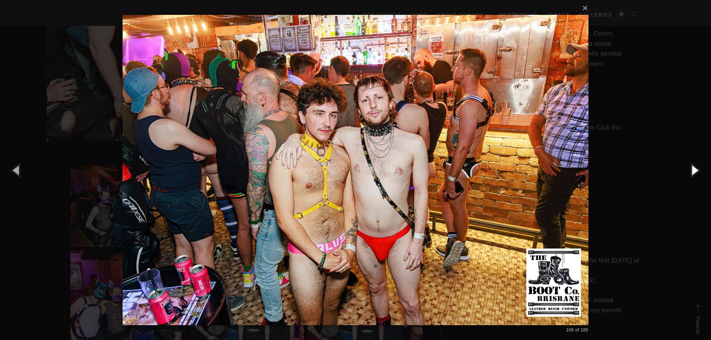
click at [691, 170] on button "button" at bounding box center [694, 170] width 33 height 41
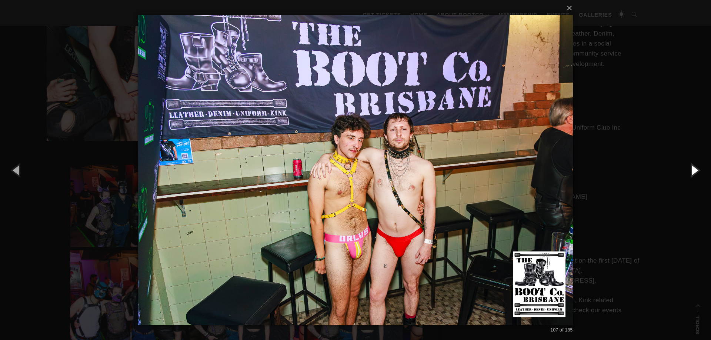
click at [691, 170] on button "button" at bounding box center [694, 170] width 33 height 41
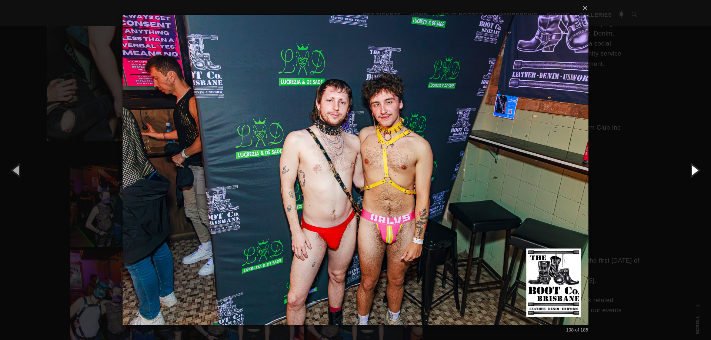
click at [691, 170] on button "button" at bounding box center [694, 170] width 33 height 41
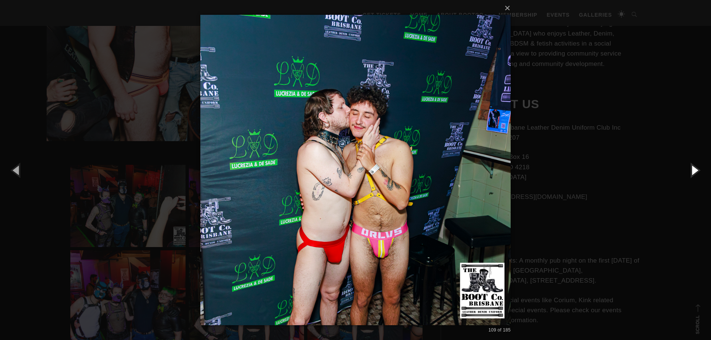
click at [691, 170] on button "button" at bounding box center [694, 170] width 33 height 41
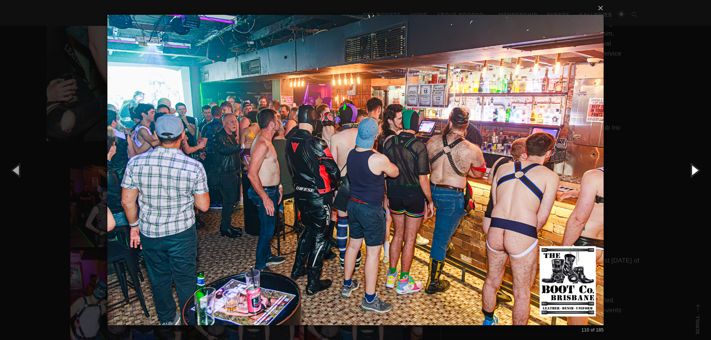
click at [691, 170] on button "button" at bounding box center [694, 170] width 33 height 41
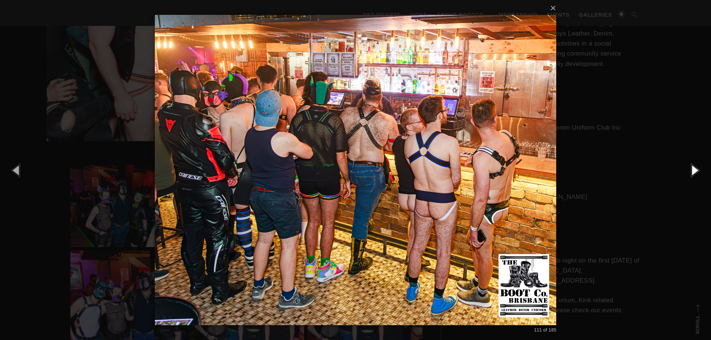
click at [691, 170] on button "button" at bounding box center [694, 170] width 33 height 41
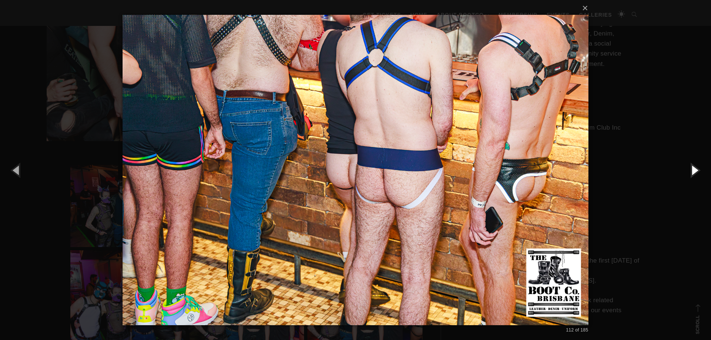
click at [691, 170] on button "button" at bounding box center [694, 170] width 33 height 41
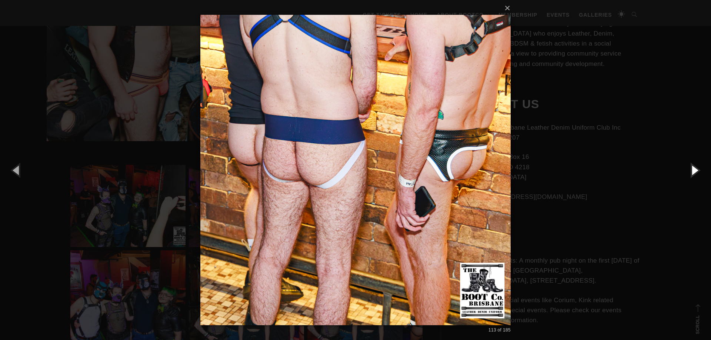
click at [691, 170] on button "button" at bounding box center [694, 170] width 33 height 41
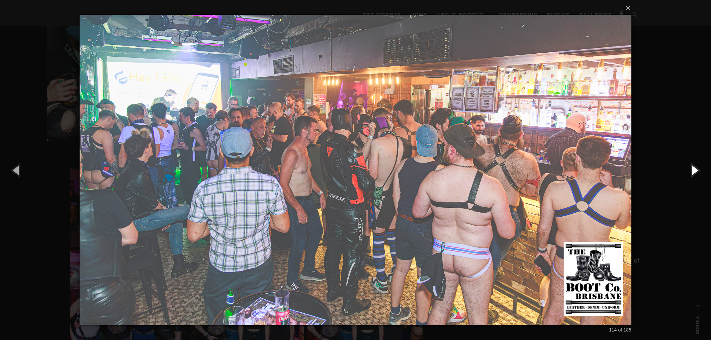
click at [691, 170] on button "button" at bounding box center [694, 170] width 33 height 41
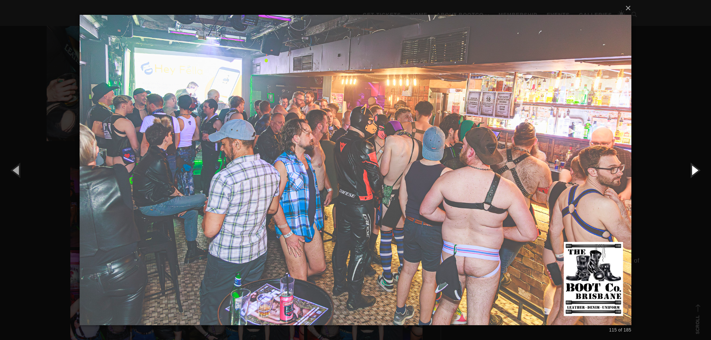
click at [691, 170] on button "button" at bounding box center [694, 170] width 33 height 41
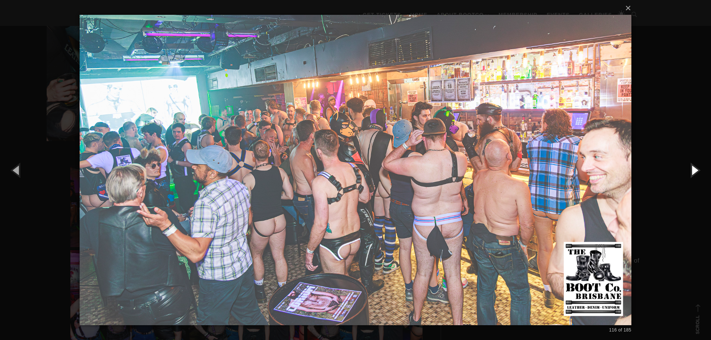
click at [691, 170] on button "button" at bounding box center [694, 170] width 33 height 41
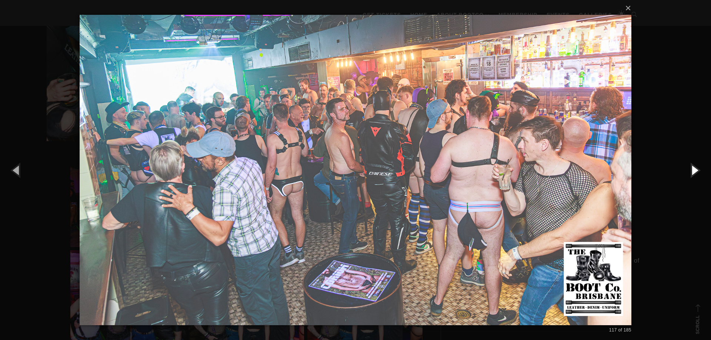
click at [691, 170] on button "button" at bounding box center [694, 170] width 33 height 41
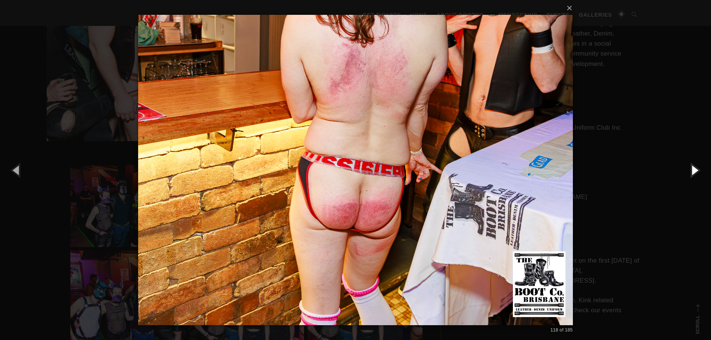
click at [691, 170] on button "button" at bounding box center [694, 170] width 33 height 41
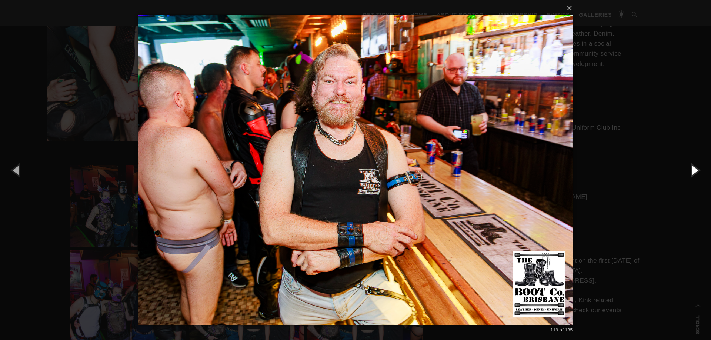
click at [691, 170] on button "button" at bounding box center [694, 170] width 33 height 41
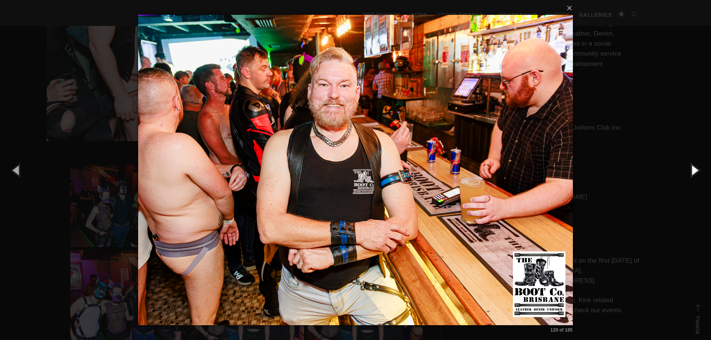
click at [691, 170] on button "button" at bounding box center [694, 170] width 33 height 41
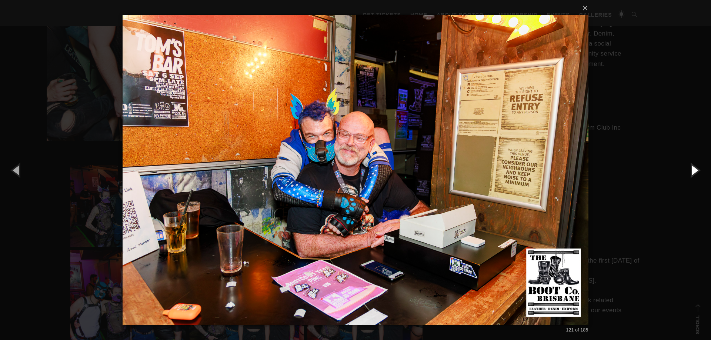
click at [691, 170] on button "button" at bounding box center [694, 170] width 33 height 41
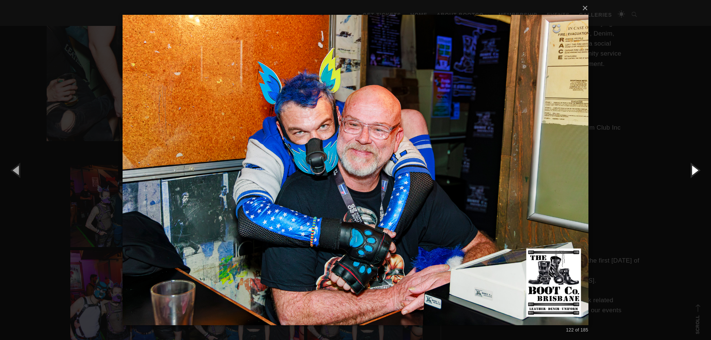
click at [691, 170] on button "button" at bounding box center [694, 170] width 33 height 41
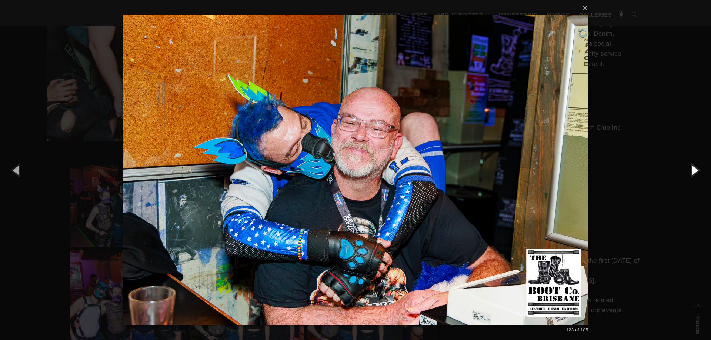
click at [691, 170] on button "button" at bounding box center [694, 170] width 33 height 41
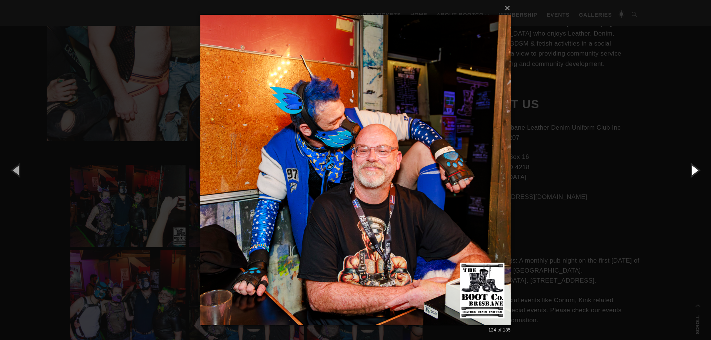
click at [691, 170] on button "button" at bounding box center [694, 170] width 33 height 41
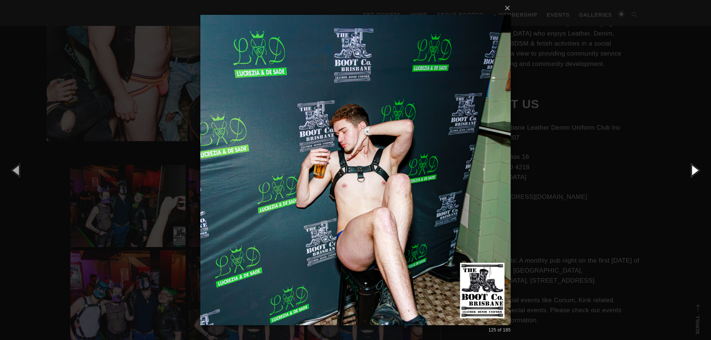
click at [691, 170] on button "button" at bounding box center [694, 170] width 33 height 41
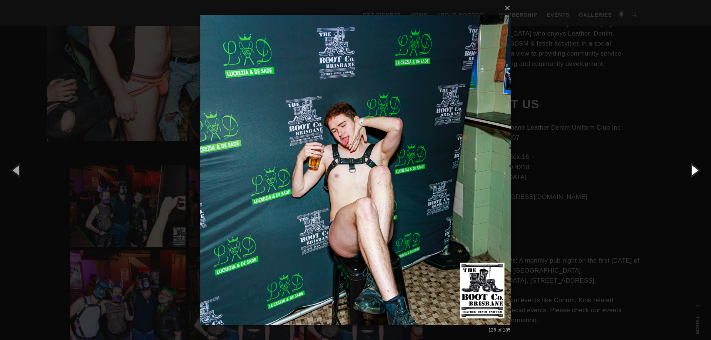
click at [691, 170] on button "button" at bounding box center [694, 170] width 33 height 41
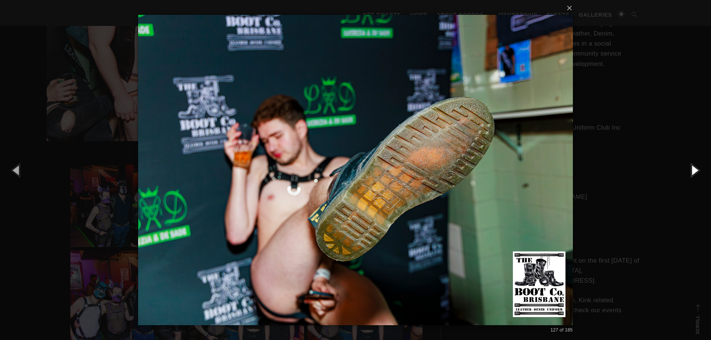
click at [691, 170] on button "button" at bounding box center [694, 170] width 33 height 41
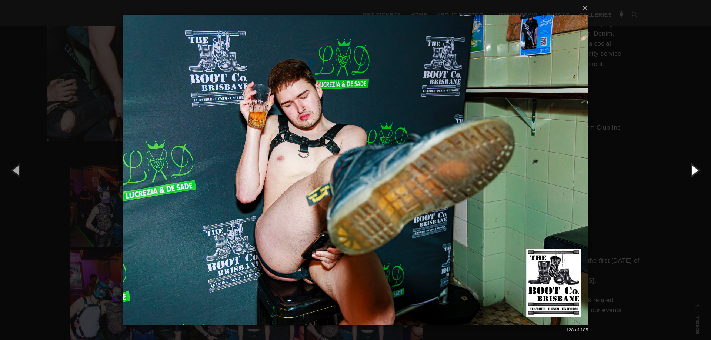
click at [691, 170] on button "button" at bounding box center [694, 170] width 33 height 41
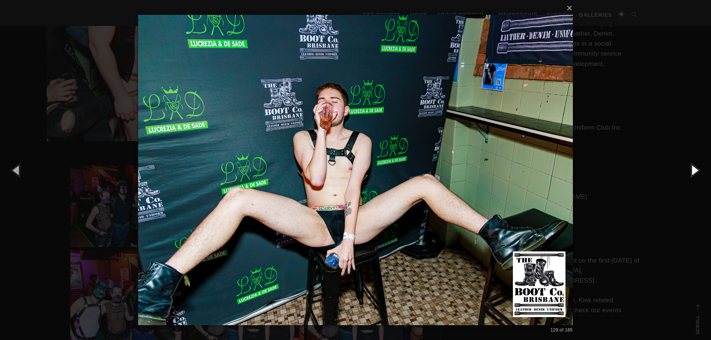
click at [691, 170] on button "button" at bounding box center [694, 170] width 33 height 41
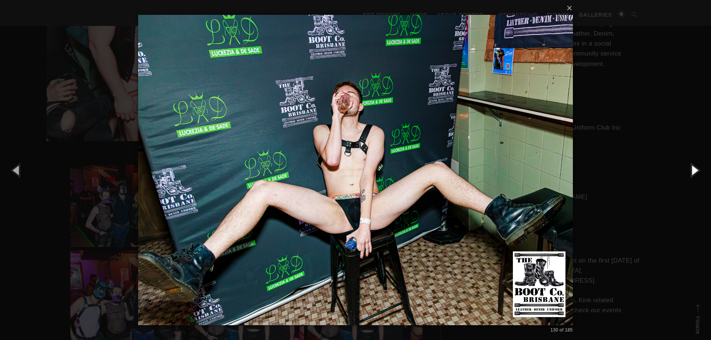
click at [691, 170] on button "button" at bounding box center [694, 170] width 33 height 41
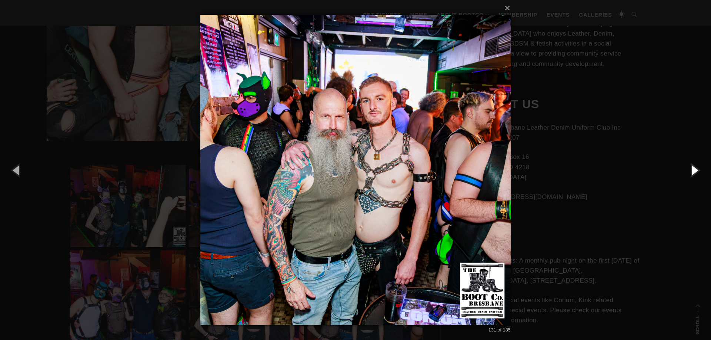
click at [691, 170] on button "button" at bounding box center [694, 170] width 33 height 41
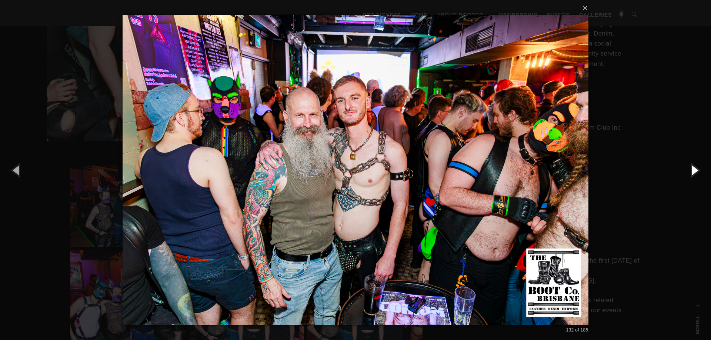
click at [691, 170] on button "button" at bounding box center [694, 170] width 33 height 41
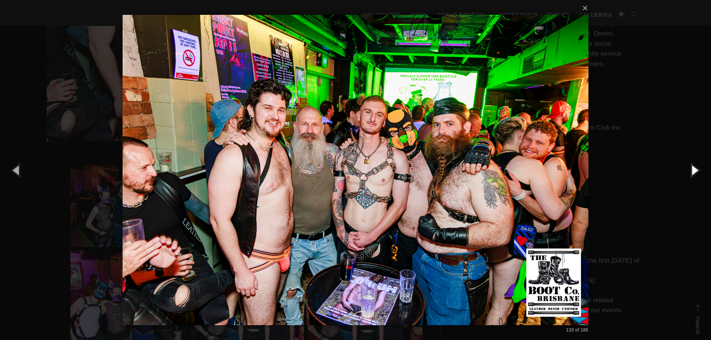
click at [691, 170] on button "button" at bounding box center [694, 170] width 33 height 41
